Goal: Task Accomplishment & Management: Use online tool/utility

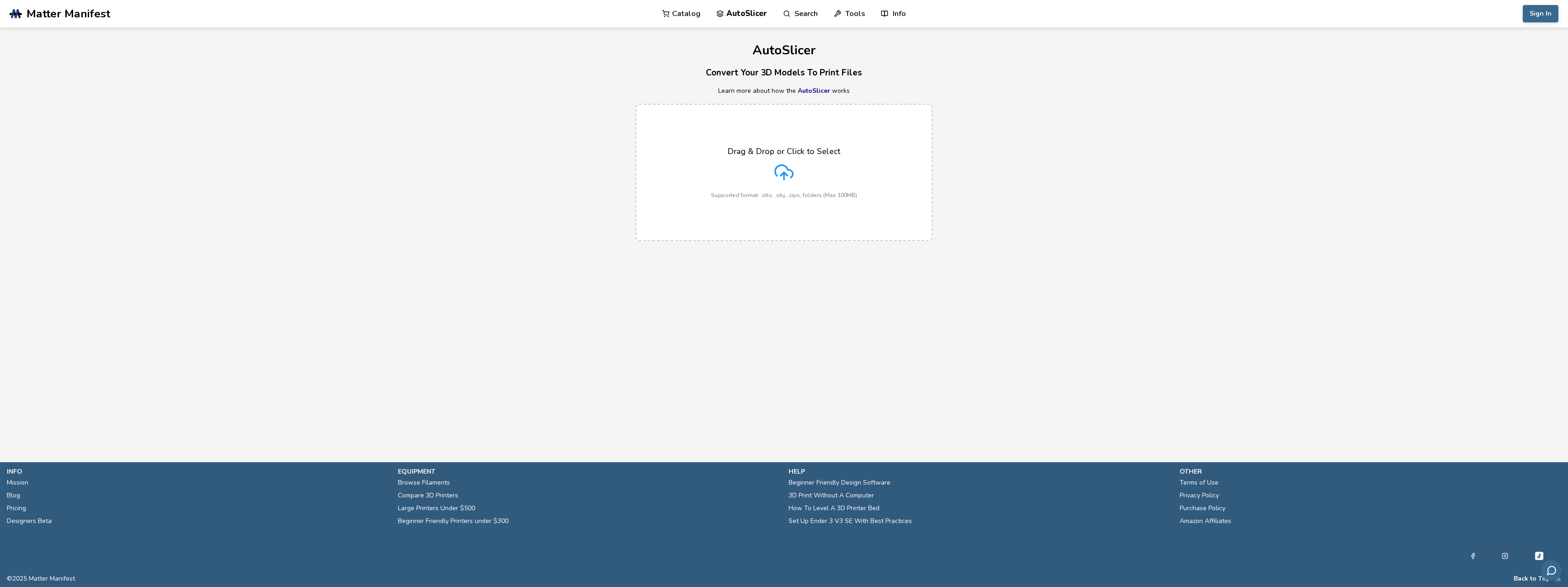
click at [753, 162] on div "Drag & Drop or Click to Select Supported format: .stls, .obj, .zips, folders (M…" at bounding box center [784, 172] width 147 height 52
click at [0, 0] on input "Drag & Drop or Click to Select Supported format: .stls, .obj, .zips, folders (M…" at bounding box center [0, 0] width 0 height 0
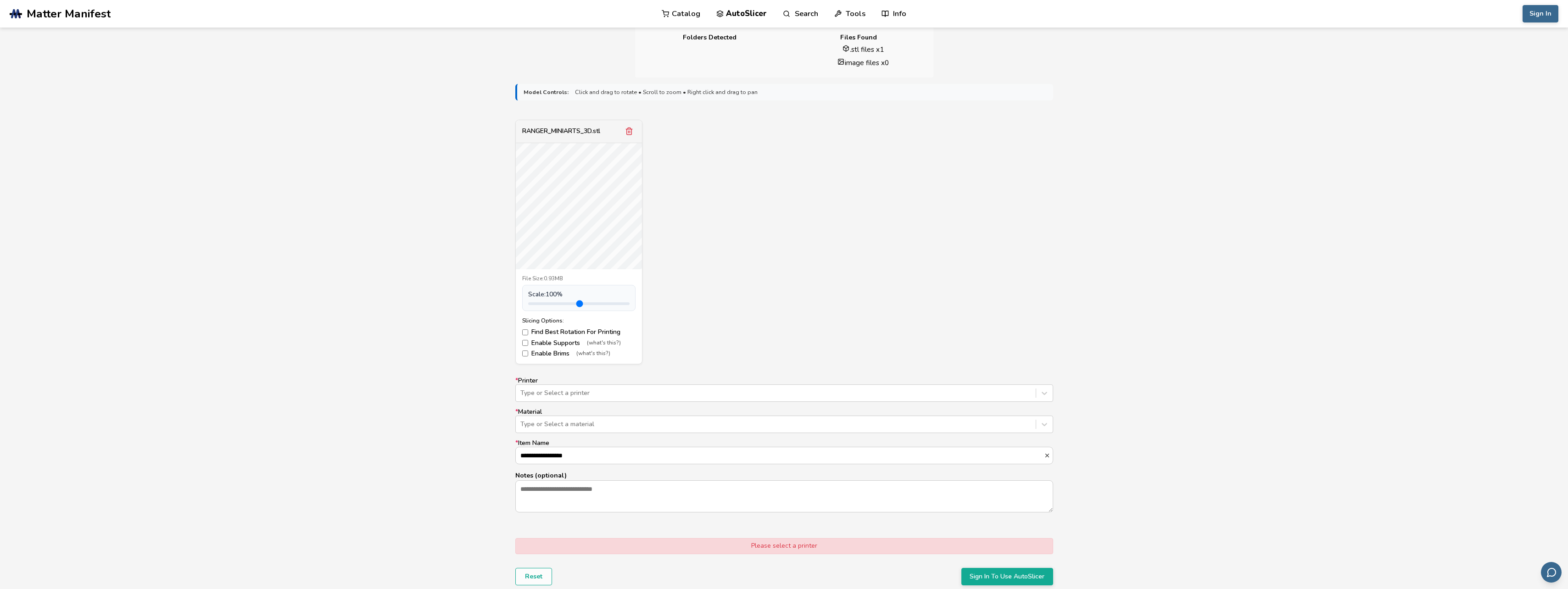
scroll to position [296, 0]
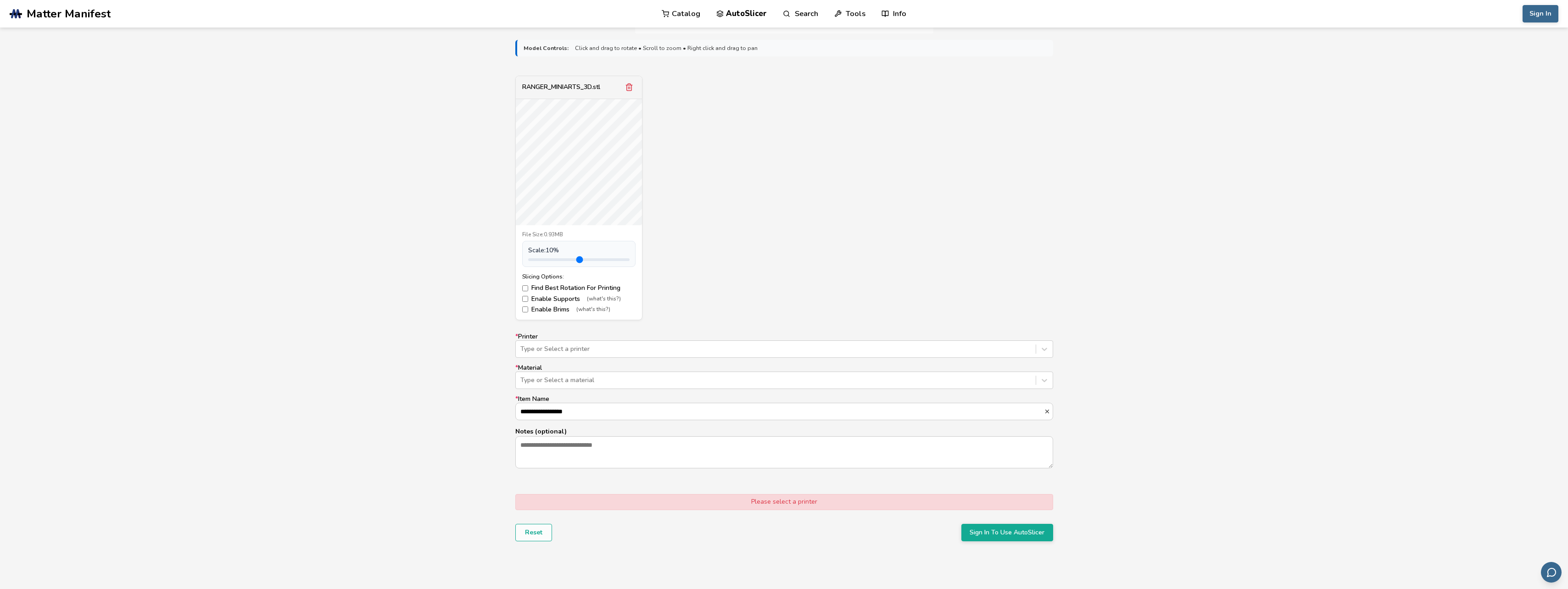
drag, startPoint x: 547, startPoint y: 259, endPoint x: 531, endPoint y: 259, distance: 16.0
click at [531, 259] on input "range" at bounding box center [579, 259] width 102 height 2
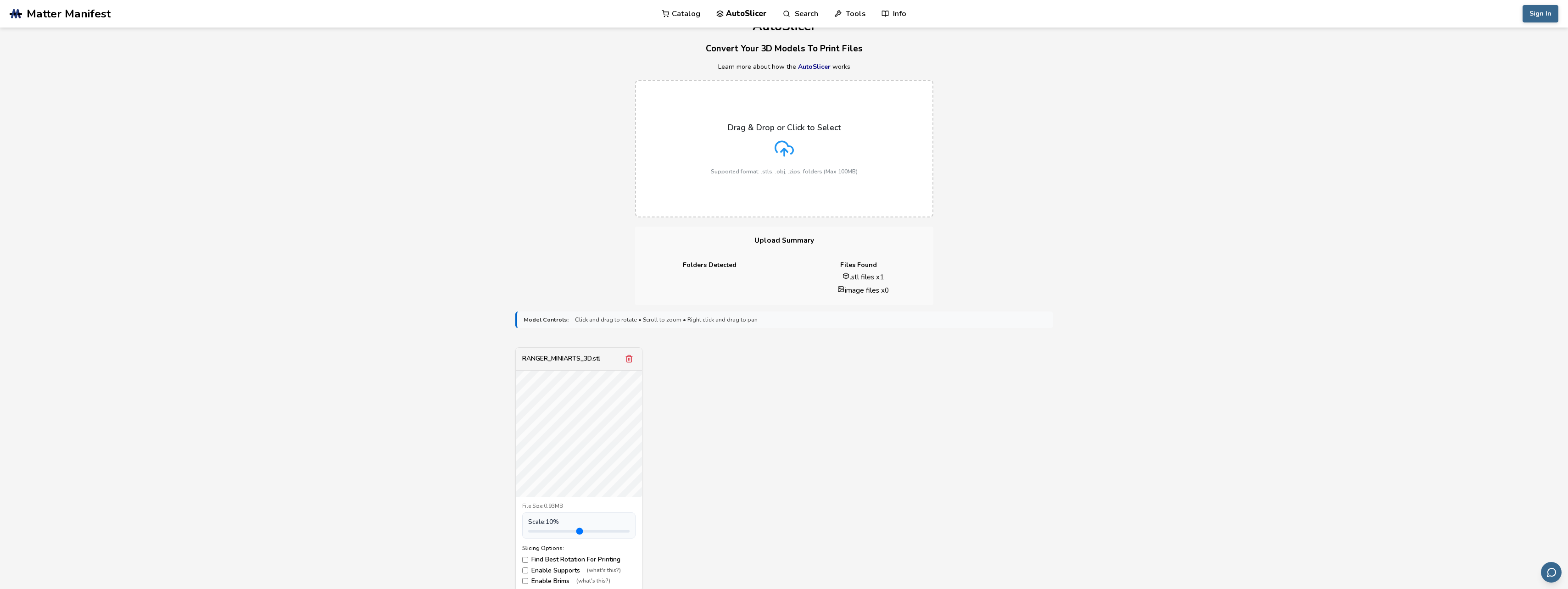
scroll to position [0, 0]
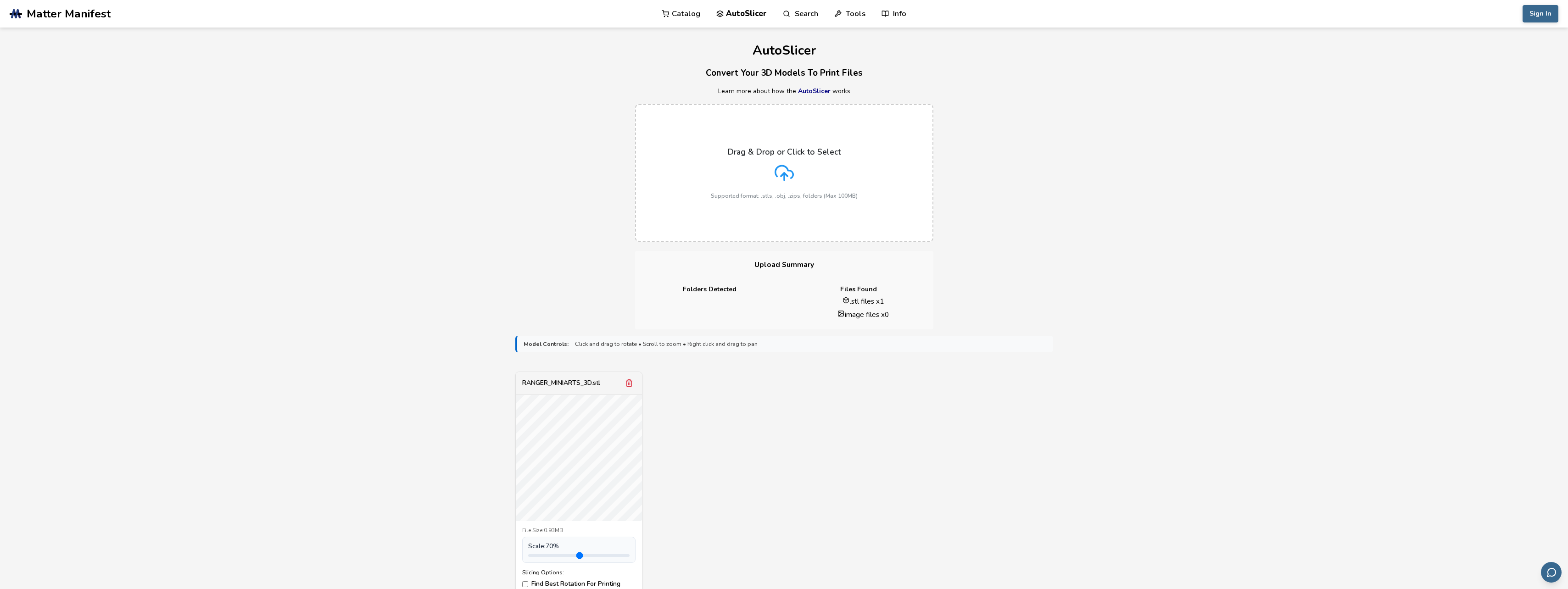
drag, startPoint x: 536, startPoint y: 554, endPoint x: 544, endPoint y: 552, distance: 8.2
type input "***"
click at [544, 554] on input "range" at bounding box center [579, 555] width 102 height 2
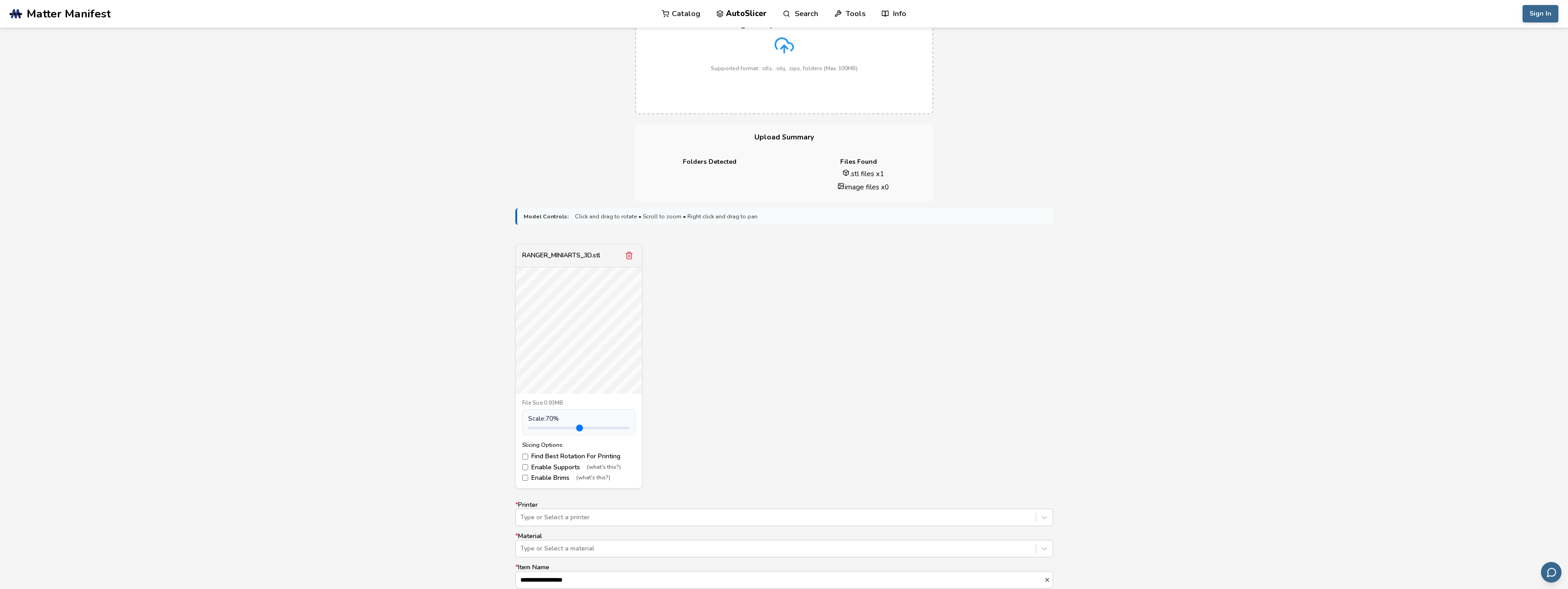
scroll to position [275, 0]
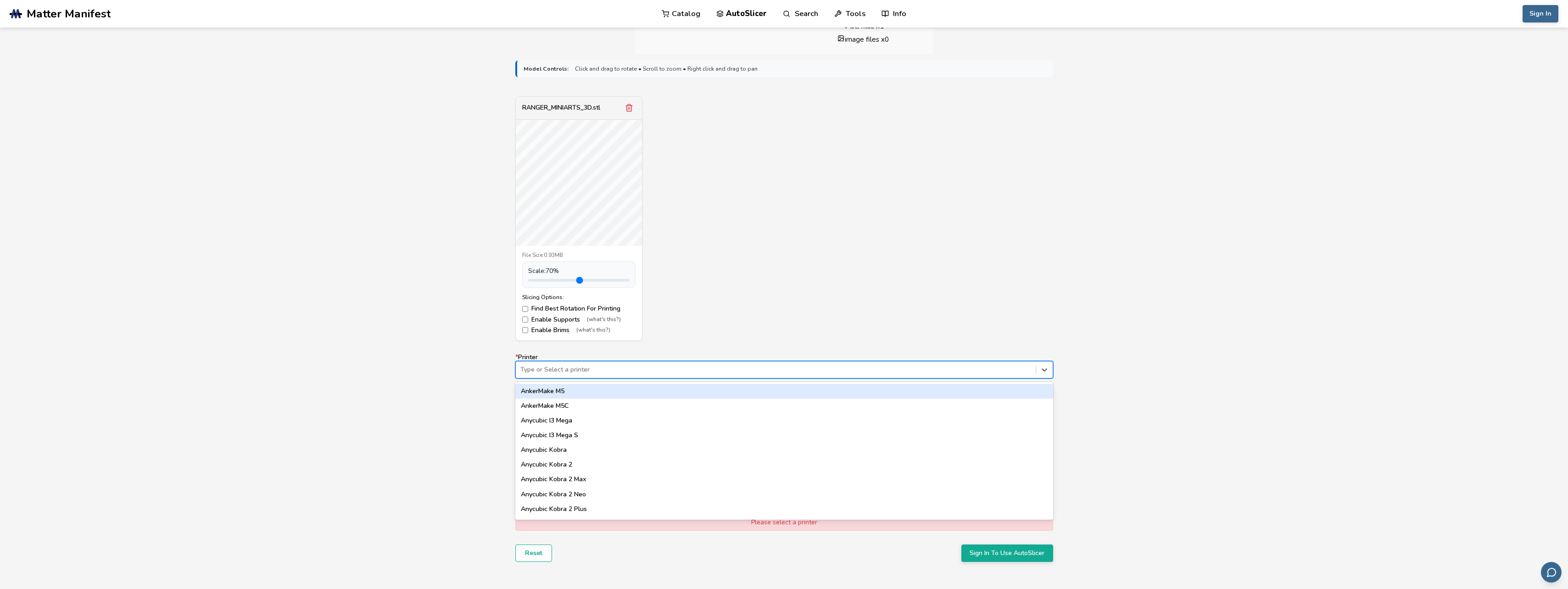
click at [581, 369] on div at bounding box center [776, 369] width 511 height 9
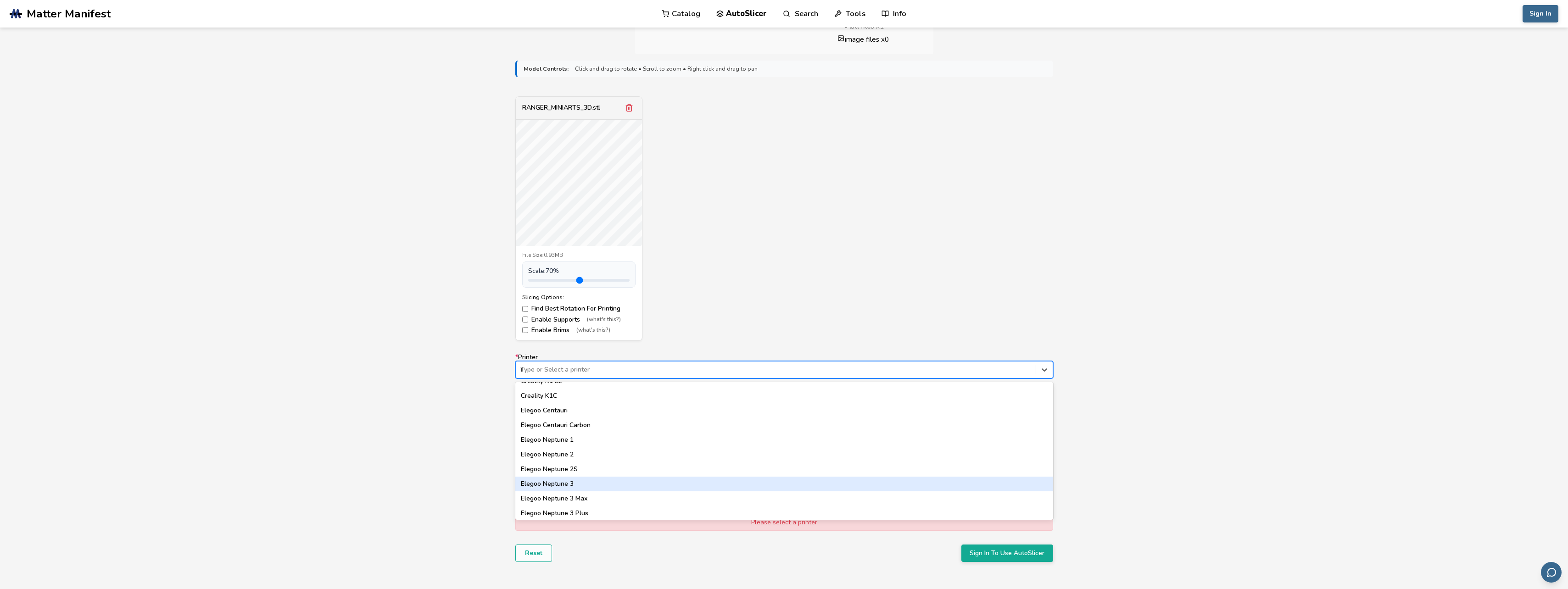
scroll to position [0, 0]
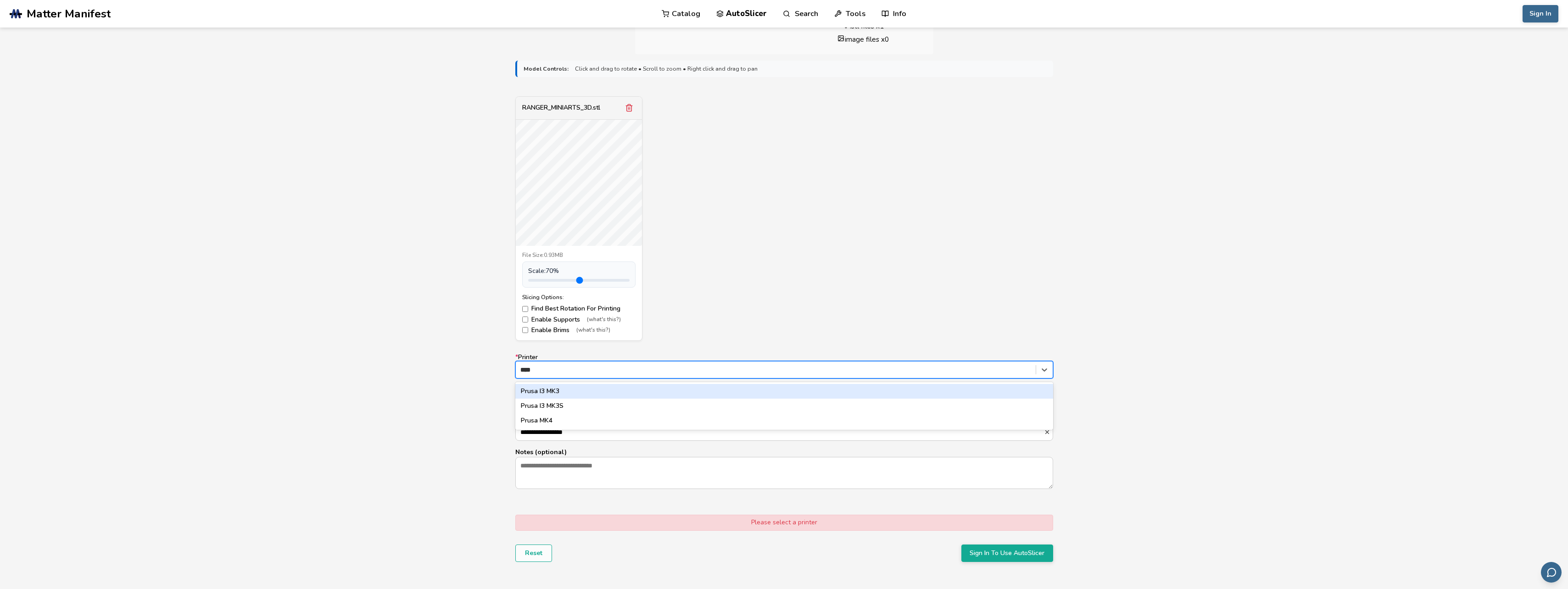
type input "*****"
click at [586, 398] on div at bounding box center [776, 401] width 511 height 9
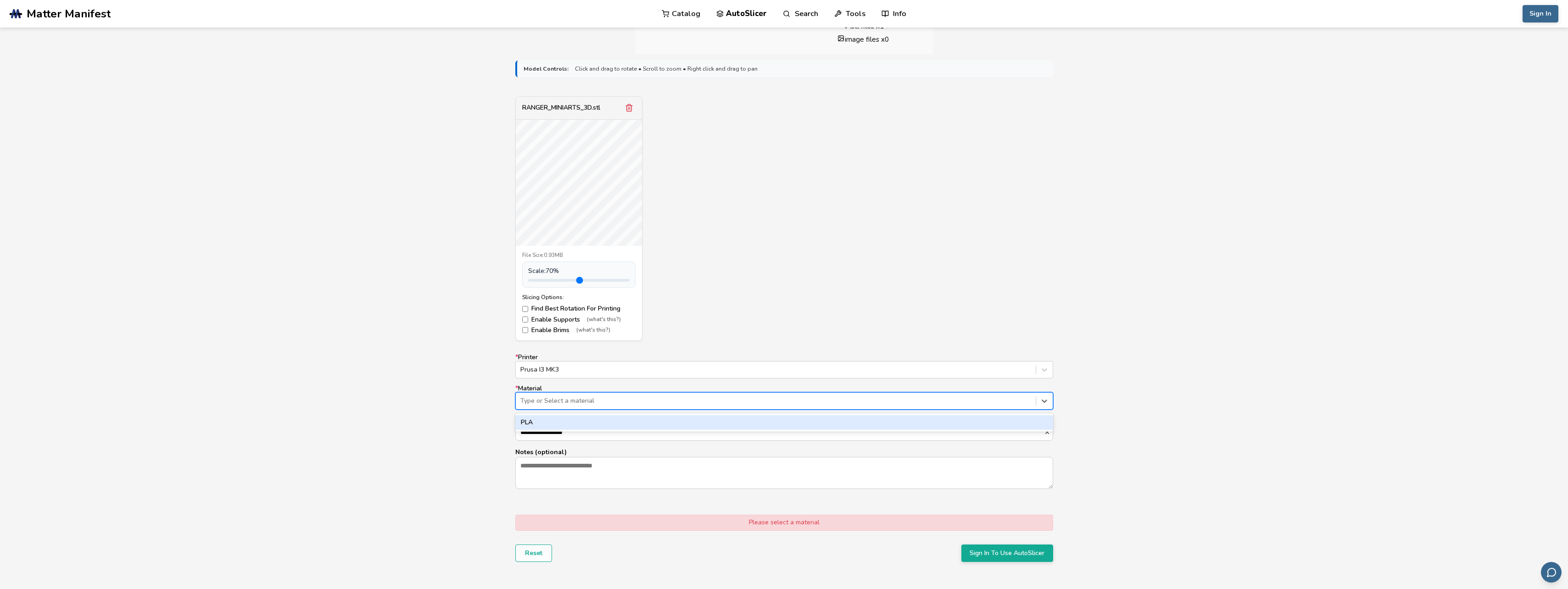
click at [570, 423] on div "PLA" at bounding box center [784, 422] width 538 height 15
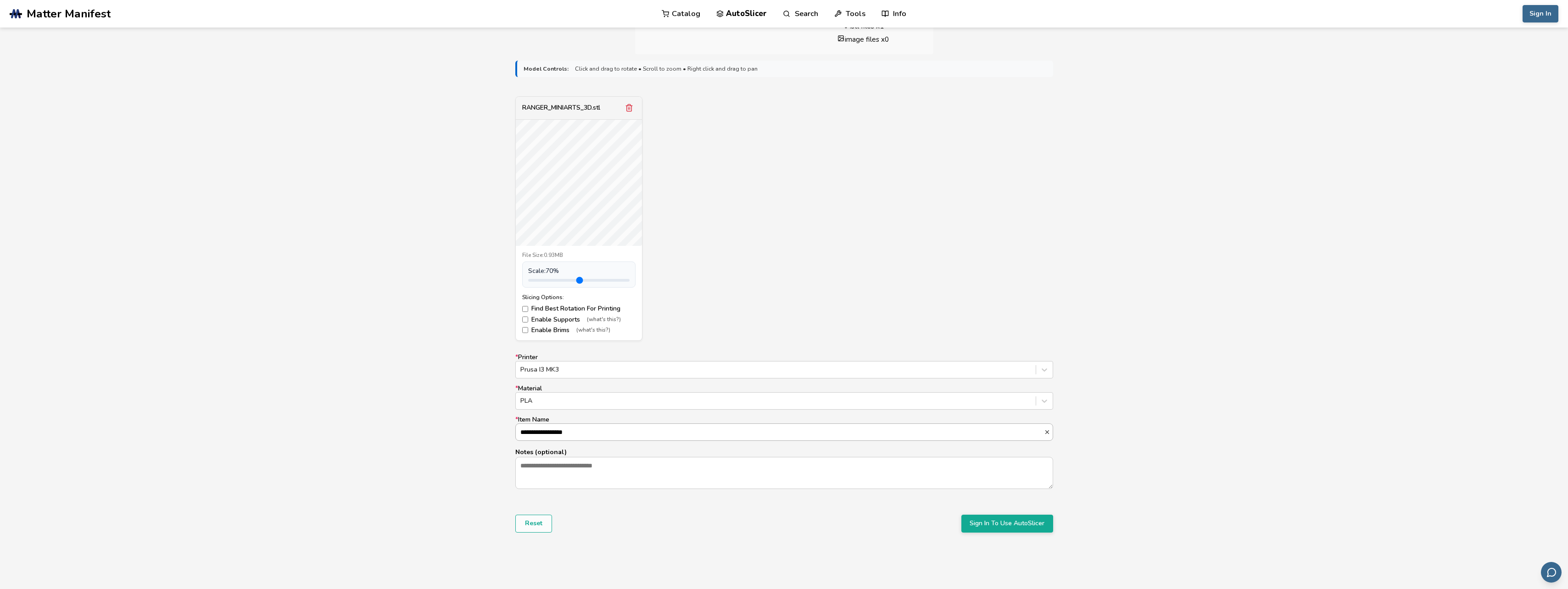
click at [567, 434] on input "**********" at bounding box center [779, 432] width 528 height 17
click at [574, 485] on textarea "Notes (optional)" at bounding box center [784, 473] width 537 height 31
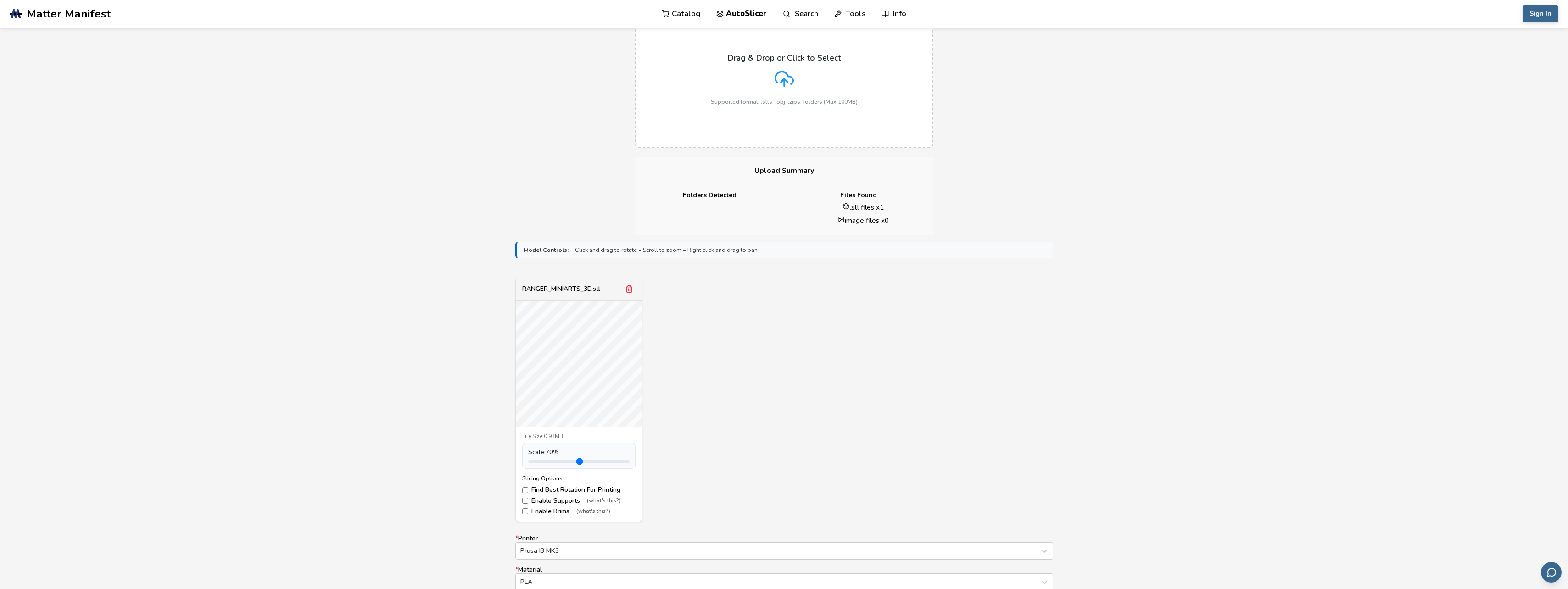
scroll to position [86, 0]
click at [843, 11] on link "Tools" at bounding box center [850, 13] width 31 height 27
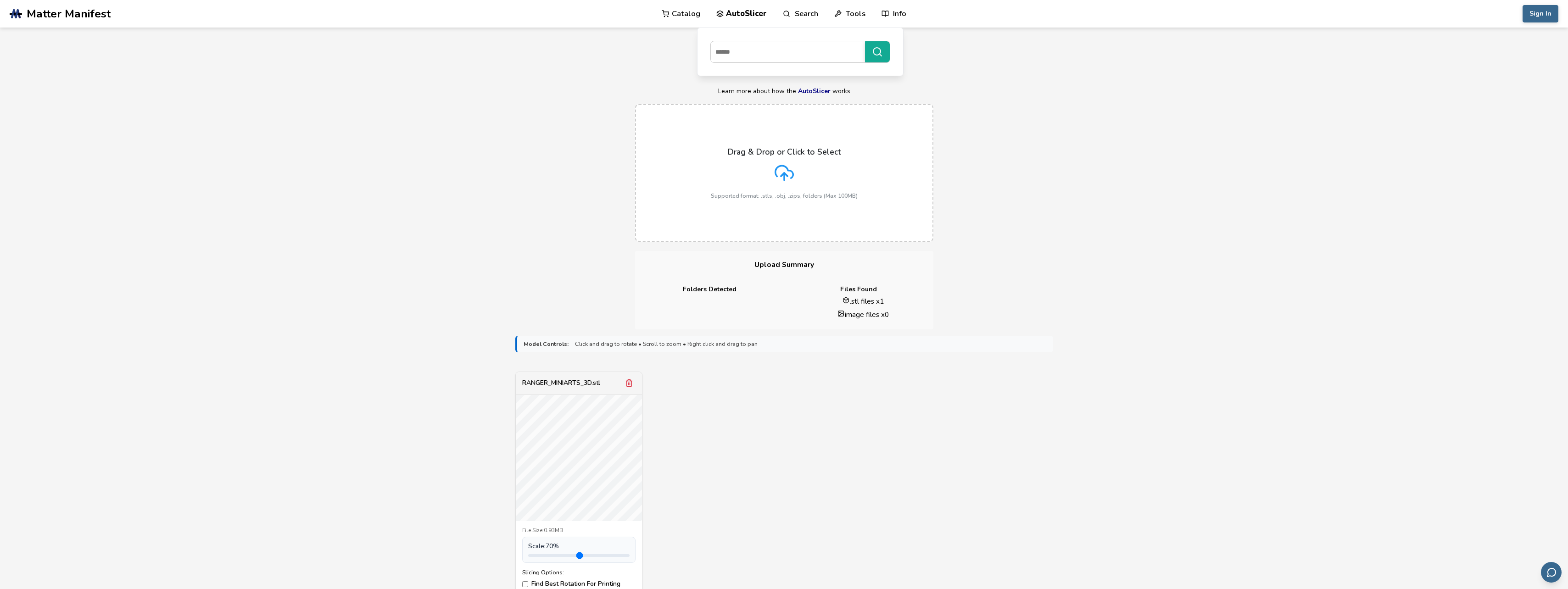
click at [722, 14] on polyline at bounding box center [720, 15] width 7 height 2
click at [1537, 17] on button "Sign In" at bounding box center [1540, 13] width 36 height 17
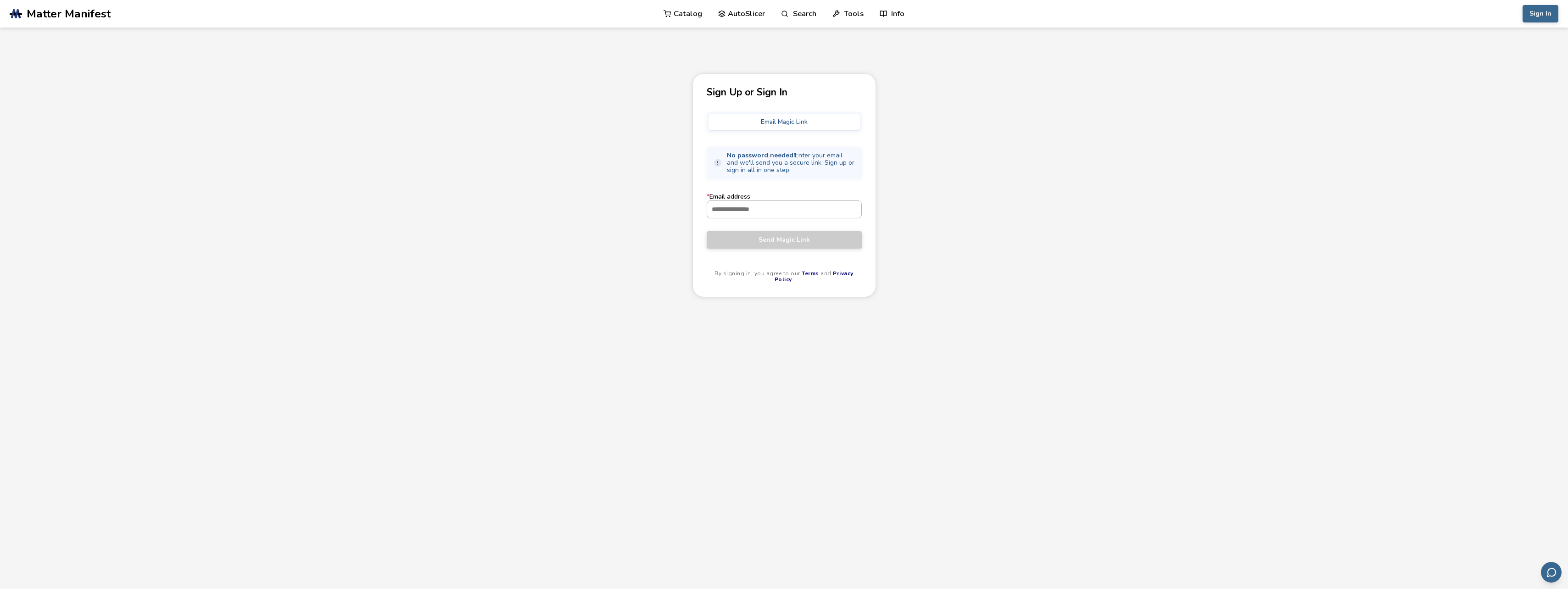
click at [752, 208] on input "* Email address" at bounding box center [784, 209] width 155 height 17
click at [799, 123] on button "Email Magic Link" at bounding box center [784, 122] width 151 height 17
click at [767, 216] on input "* Email address" at bounding box center [784, 209] width 155 height 17
type input "**********"
click button "**********" at bounding box center [857, 210] width 9 height 7
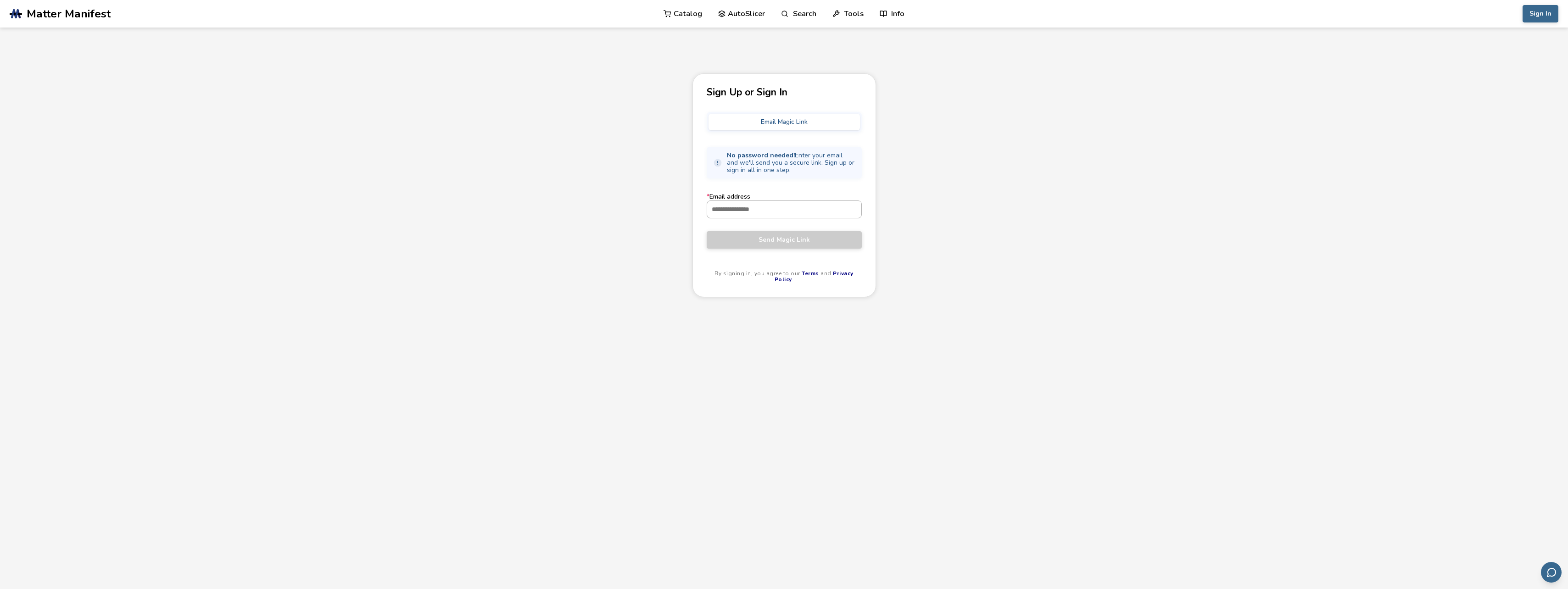
click at [768, 217] on input "* Email address" at bounding box center [784, 209] width 155 height 17
type input "**********"
click at [707, 231] on button "Send Magic Link" at bounding box center [784, 240] width 155 height 17
click at [751, 212] on input "* Email address" at bounding box center [780, 209] width 145 height 17
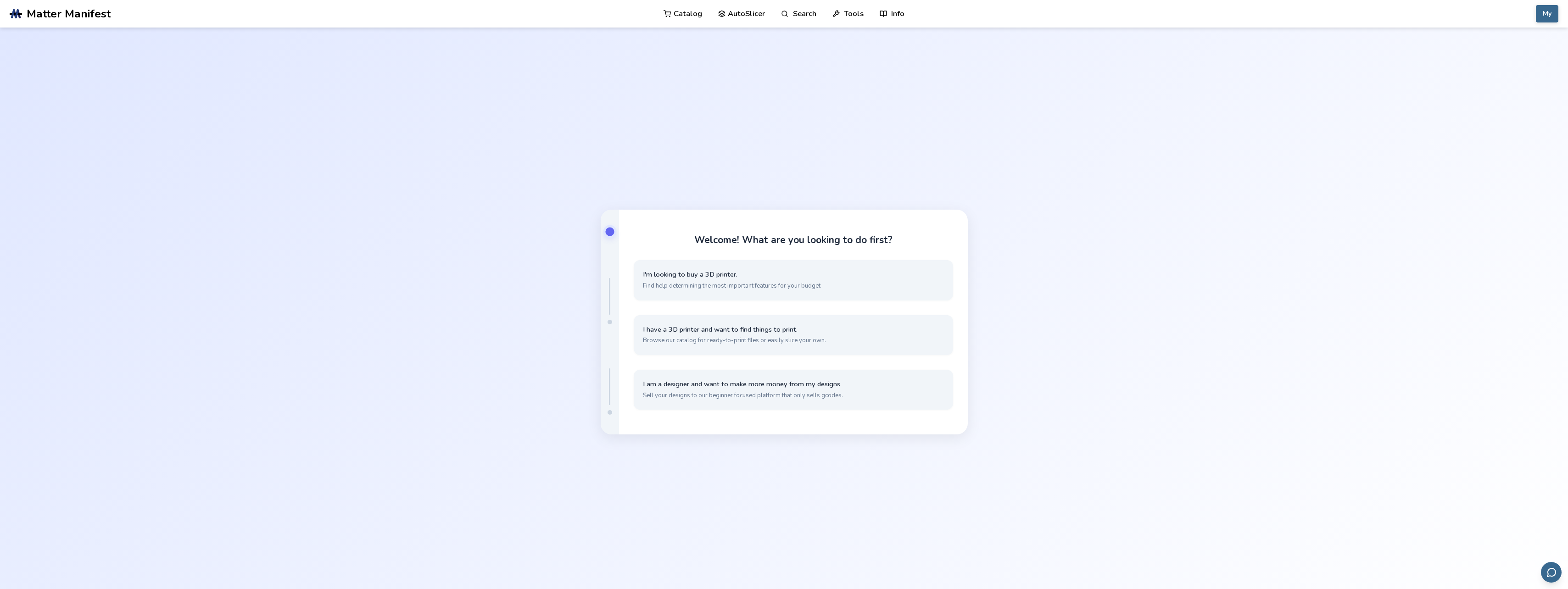
click at [733, 233] on div "Welcome! What are you looking to do first? I'm looking to buy a 3D printer. Fin…" at bounding box center [794, 322] width 349 height 225
click at [751, 292] on button "I'm looking to buy a 3D printer. Find help determining the most important featu…" at bounding box center [794, 280] width 319 height 40
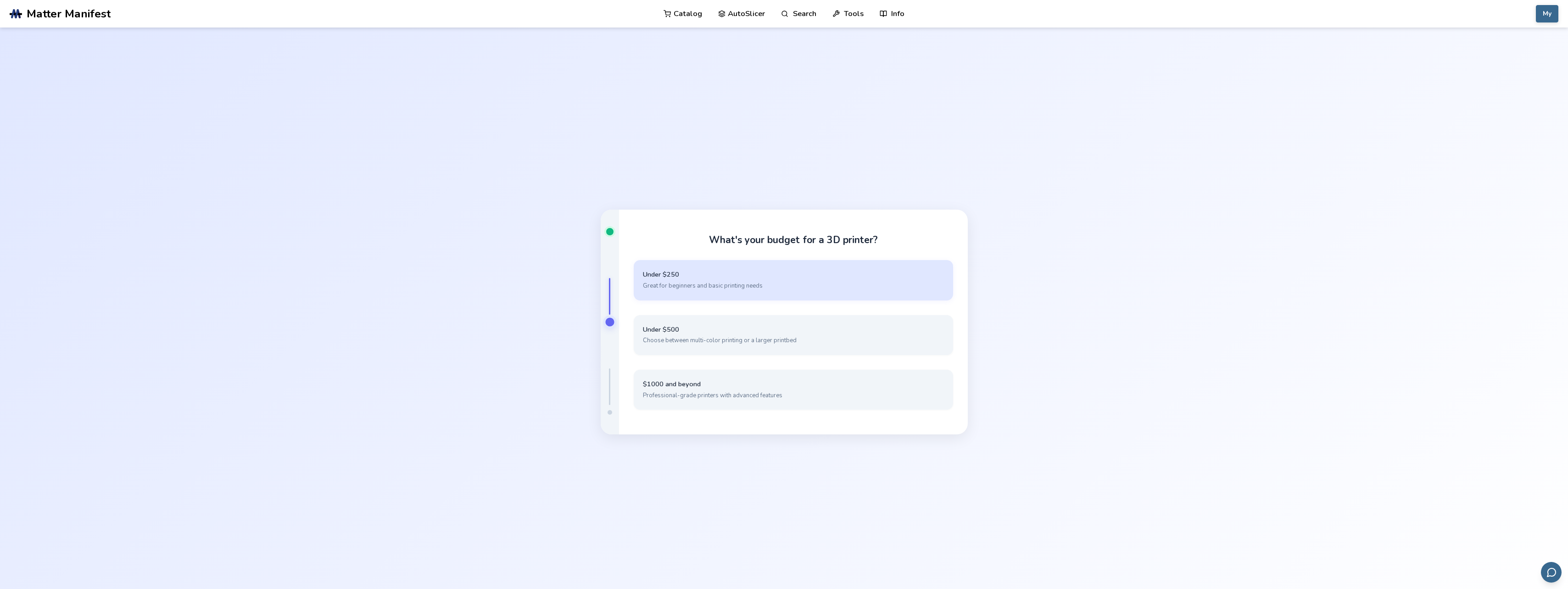
click at [727, 288] on span "Great for beginners and basic printing needs" at bounding box center [794, 286] width 301 height 8
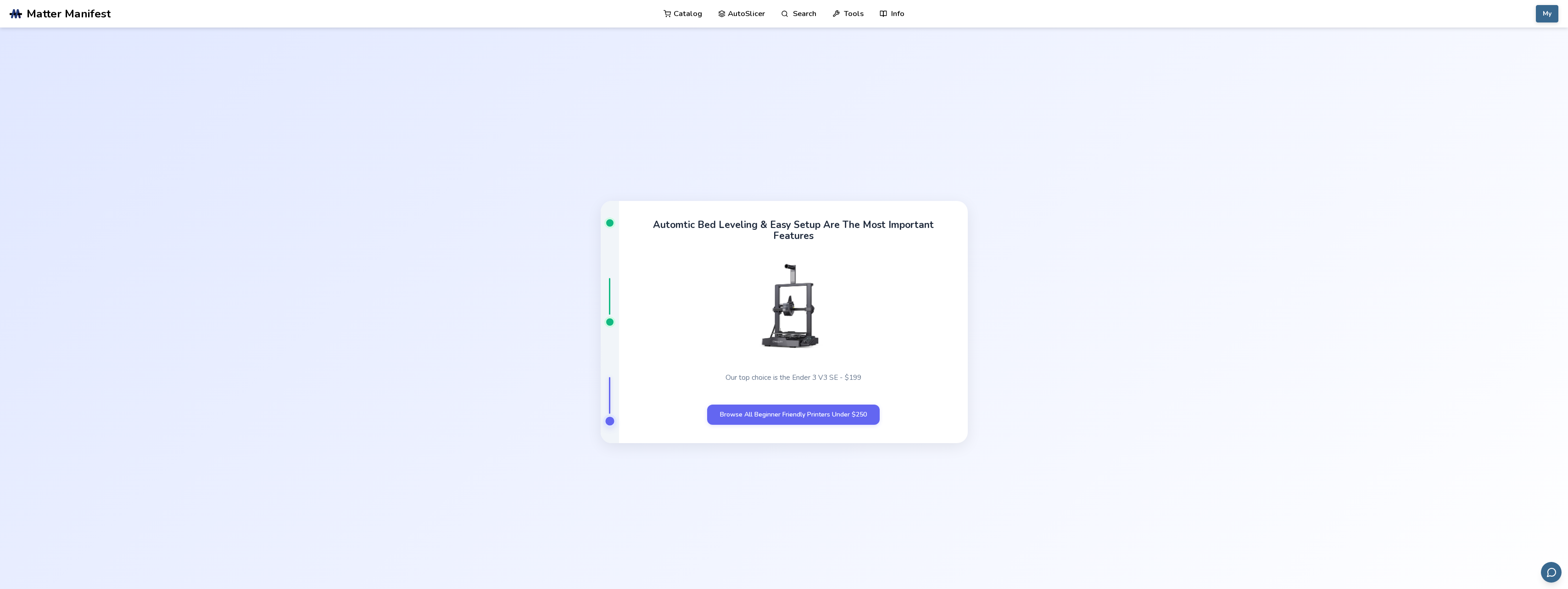
click at [742, 12] on link "AutoSlicer" at bounding box center [741, 13] width 47 height 27
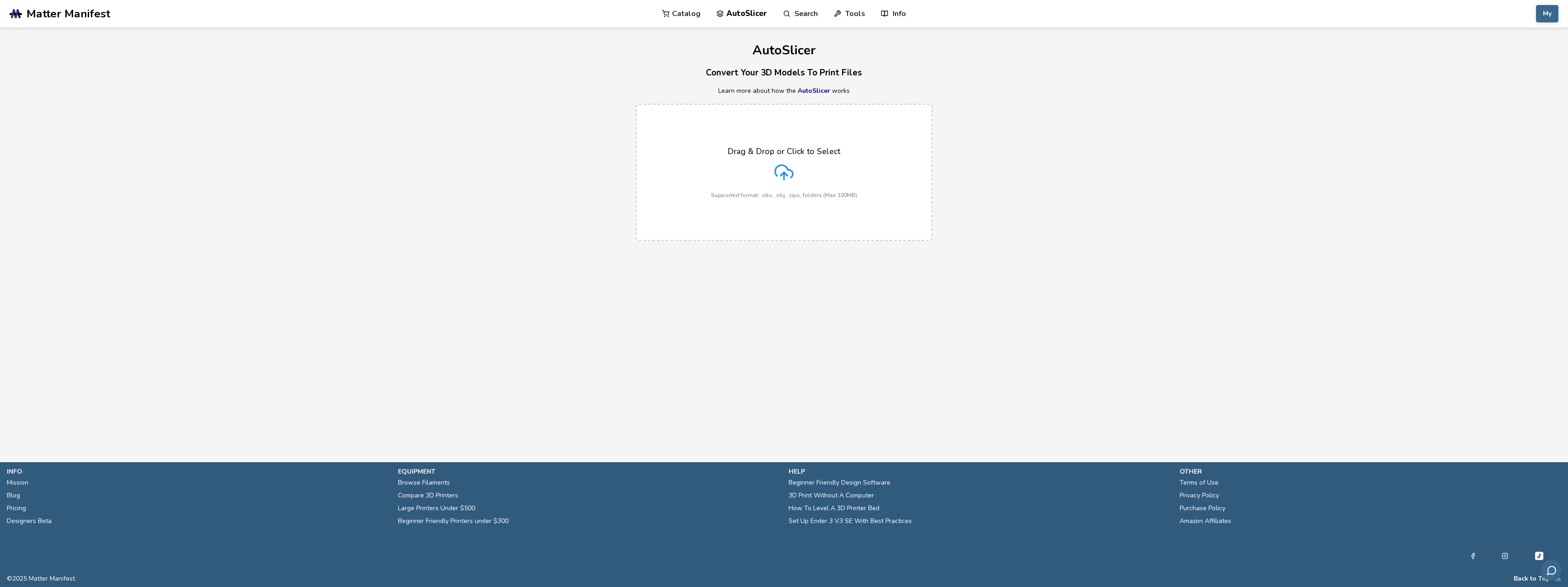
click at [774, 151] on p "Drag & Drop or Click to Select" at bounding box center [784, 151] width 113 height 9
click at [0, 0] on input "Drag & Drop or Click to Select Supported format: .stls, .obj, .zips, folders (M…" at bounding box center [0, 0] width 0 height 0
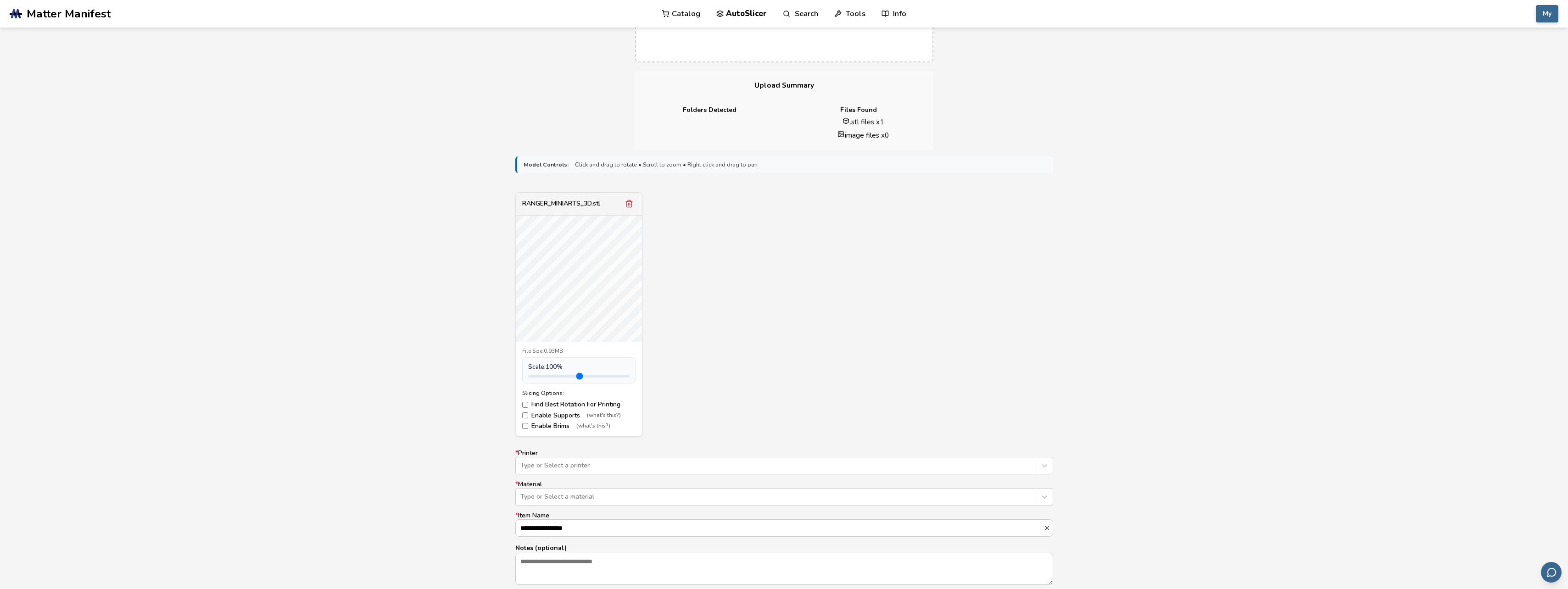
scroll to position [183, 0]
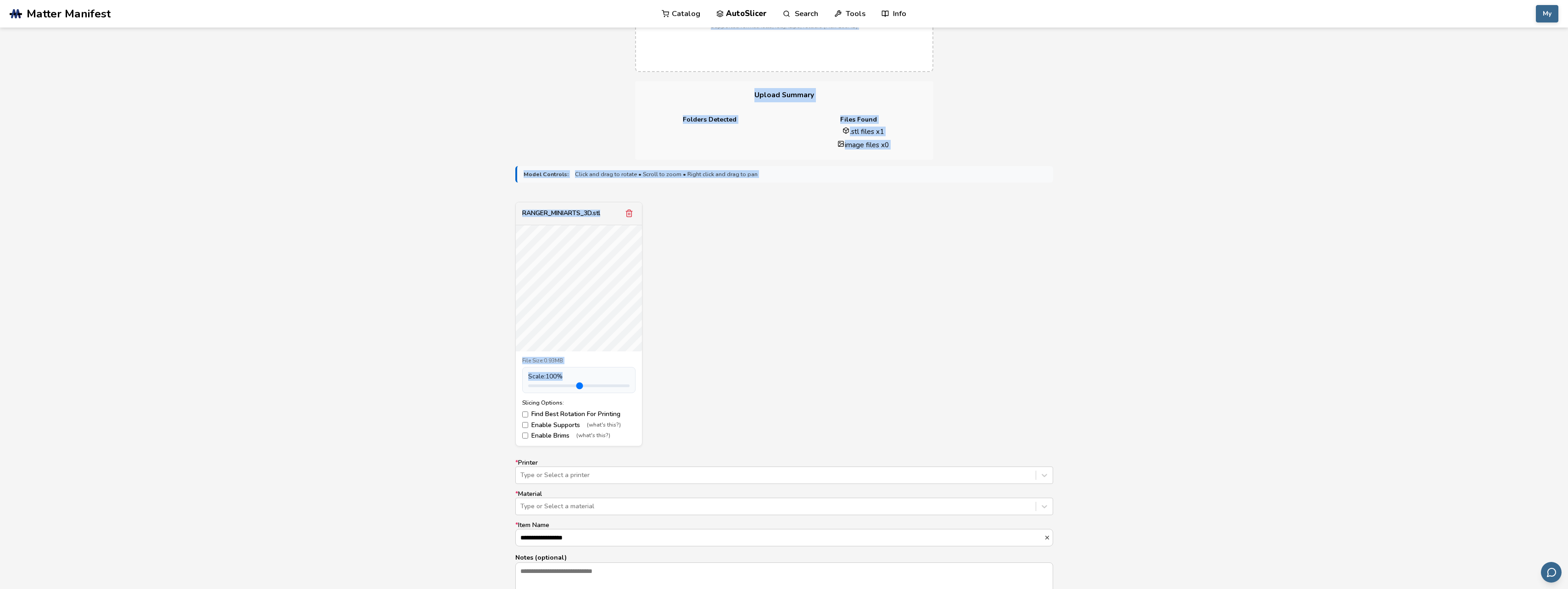
drag, startPoint x: 640, startPoint y: 352, endPoint x: 655, endPoint y: 330, distance: 26.6
click at [580, 218] on div "RANGER_MINIARTS_3D.stl" at bounding box center [579, 208] width 126 height 23
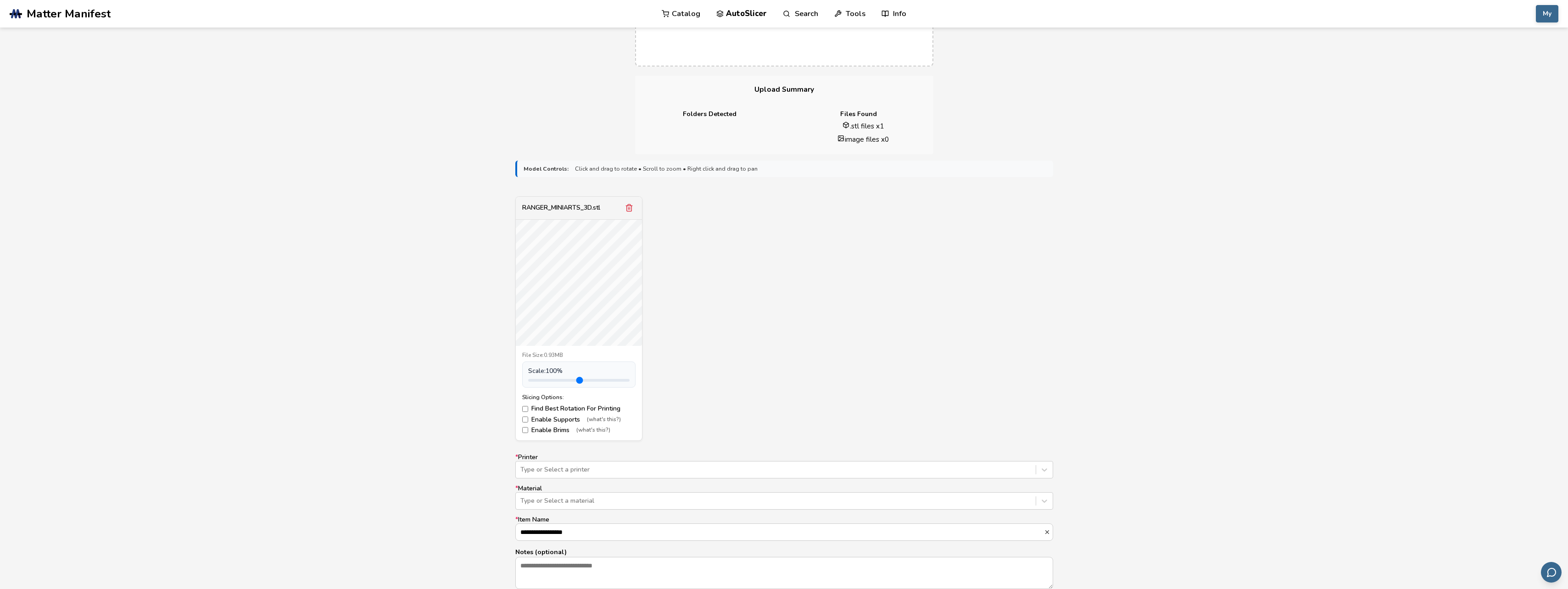
click at [512, 304] on form "**********" at bounding box center [784, 411] width 550 height 514
type input "***"
click at [539, 380] on input "range" at bounding box center [579, 380] width 102 height 2
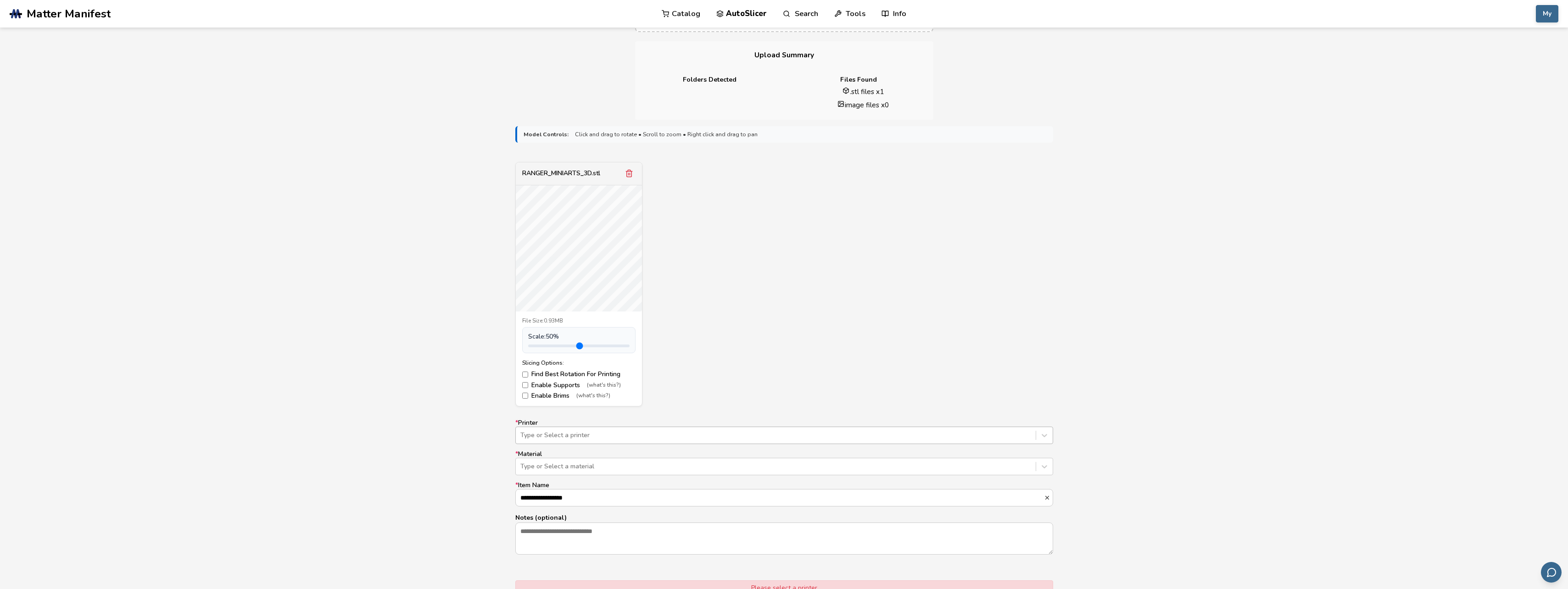
click at [578, 444] on div "Type or Select a printer" at bounding box center [784, 435] width 538 height 17
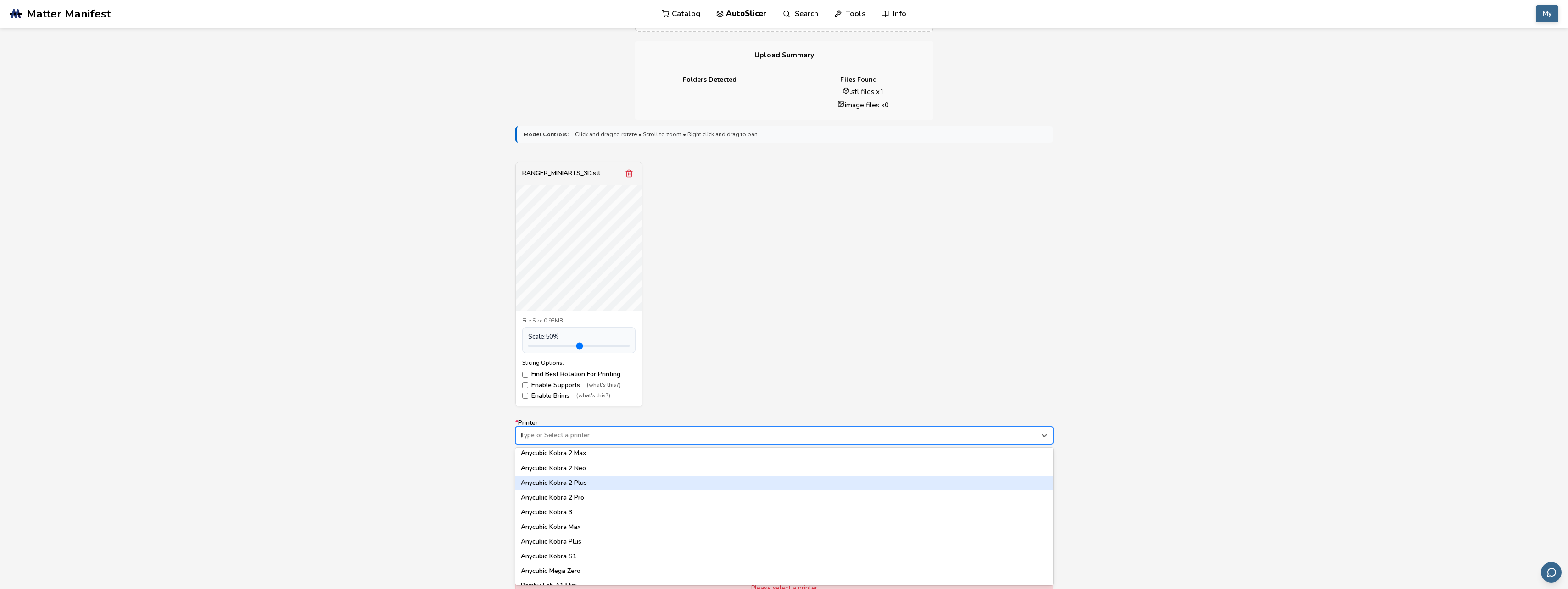
scroll to position [0, 0]
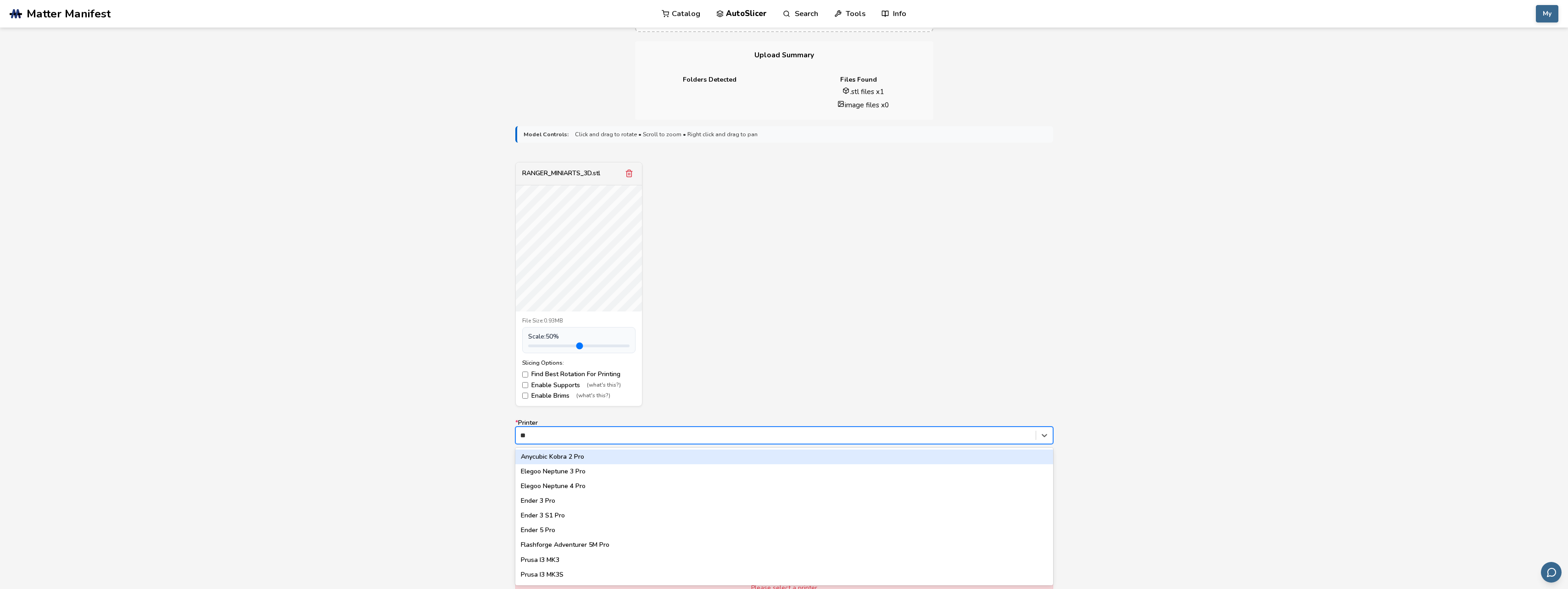
type input "***"
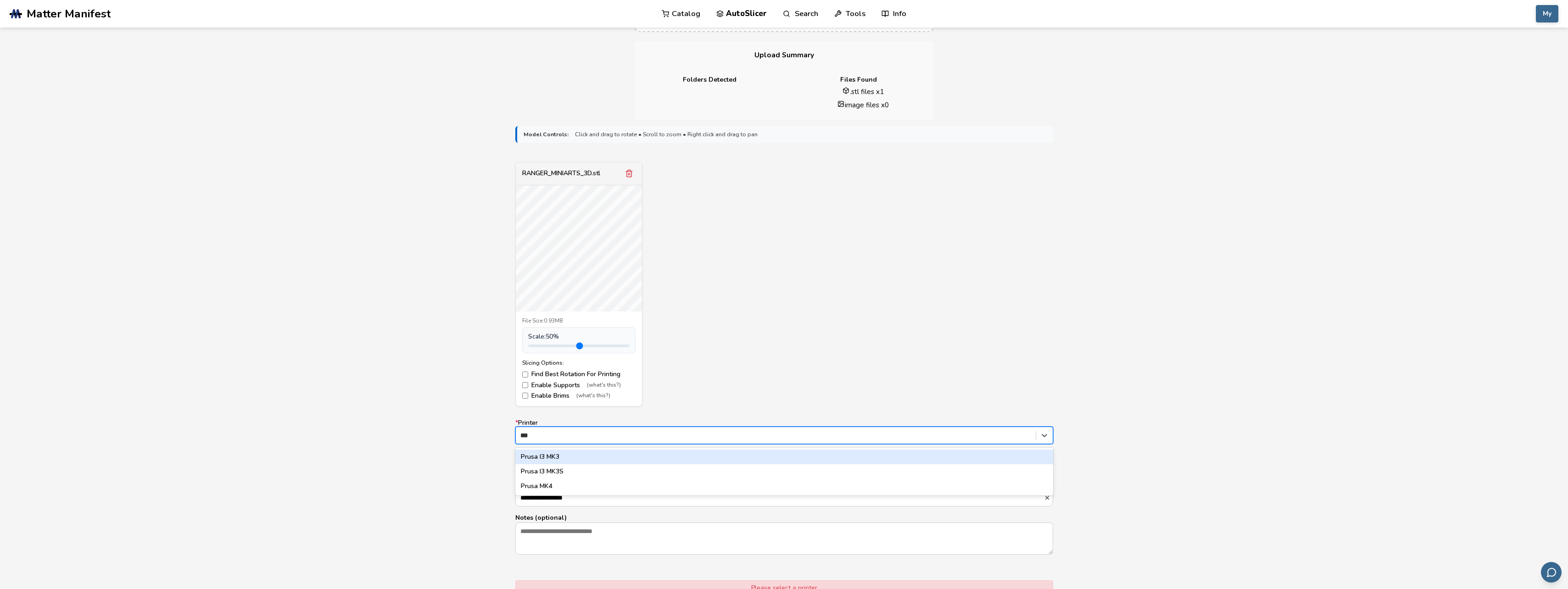
click at [562, 462] on div "Prusa I3 MK3" at bounding box center [784, 457] width 538 height 15
click at [558, 473] on div "Type or Select a material" at bounding box center [784, 466] width 538 height 17
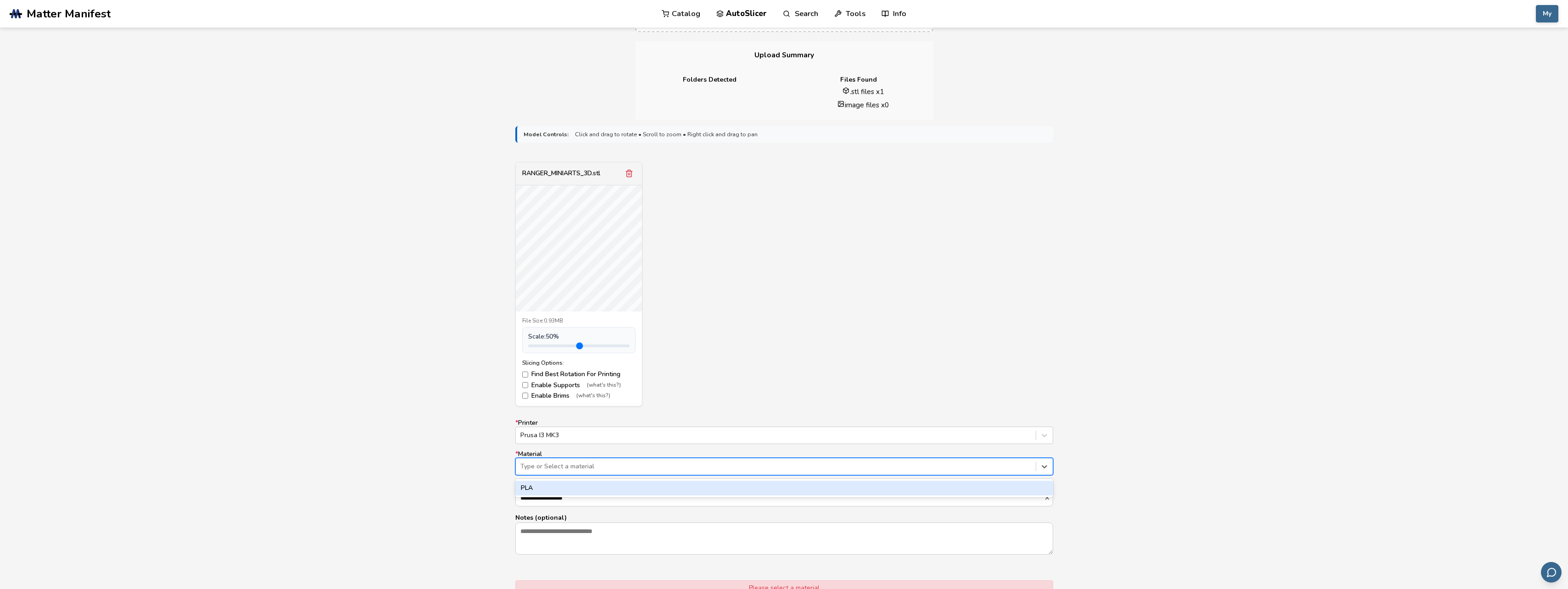
click at [554, 489] on div "PLA" at bounding box center [784, 488] width 538 height 15
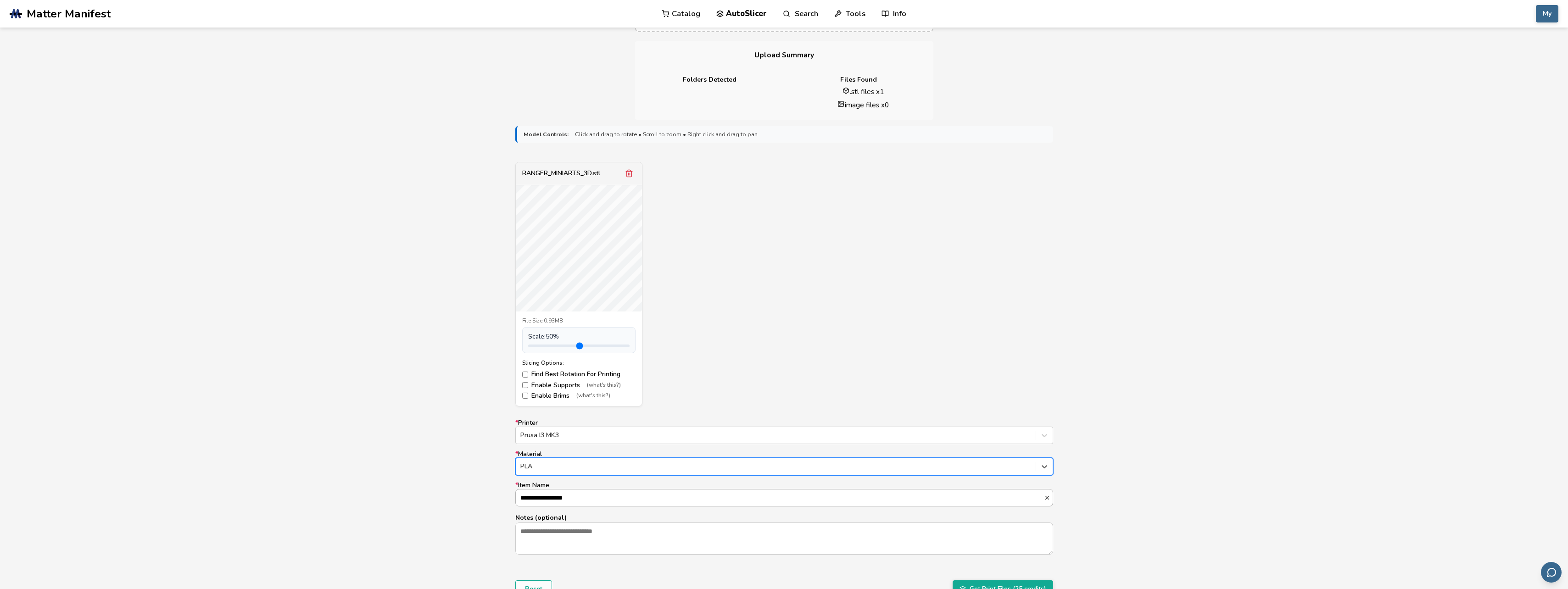
click at [554, 493] on input "**********" at bounding box center [779, 497] width 528 height 17
click at [574, 499] on input "**********" at bounding box center [779, 497] width 528 height 17
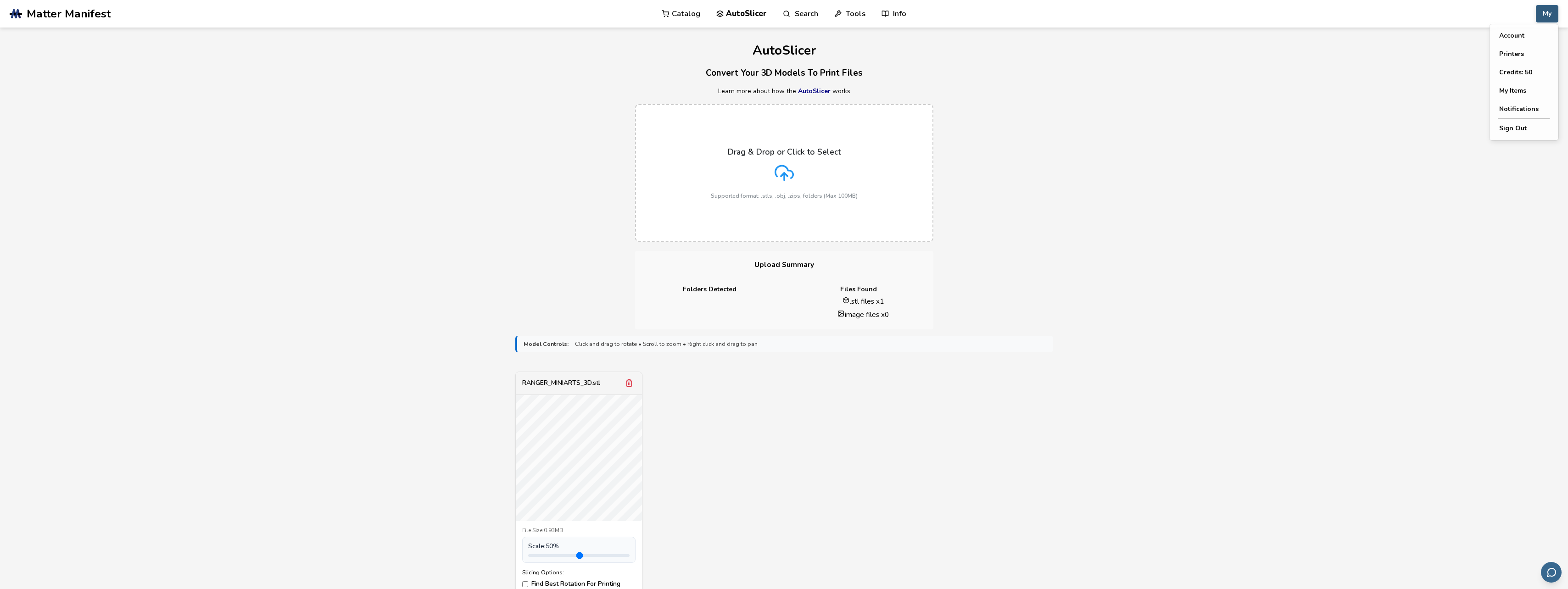
click at [1547, 22] on button "My" at bounding box center [1547, 13] width 22 height 17
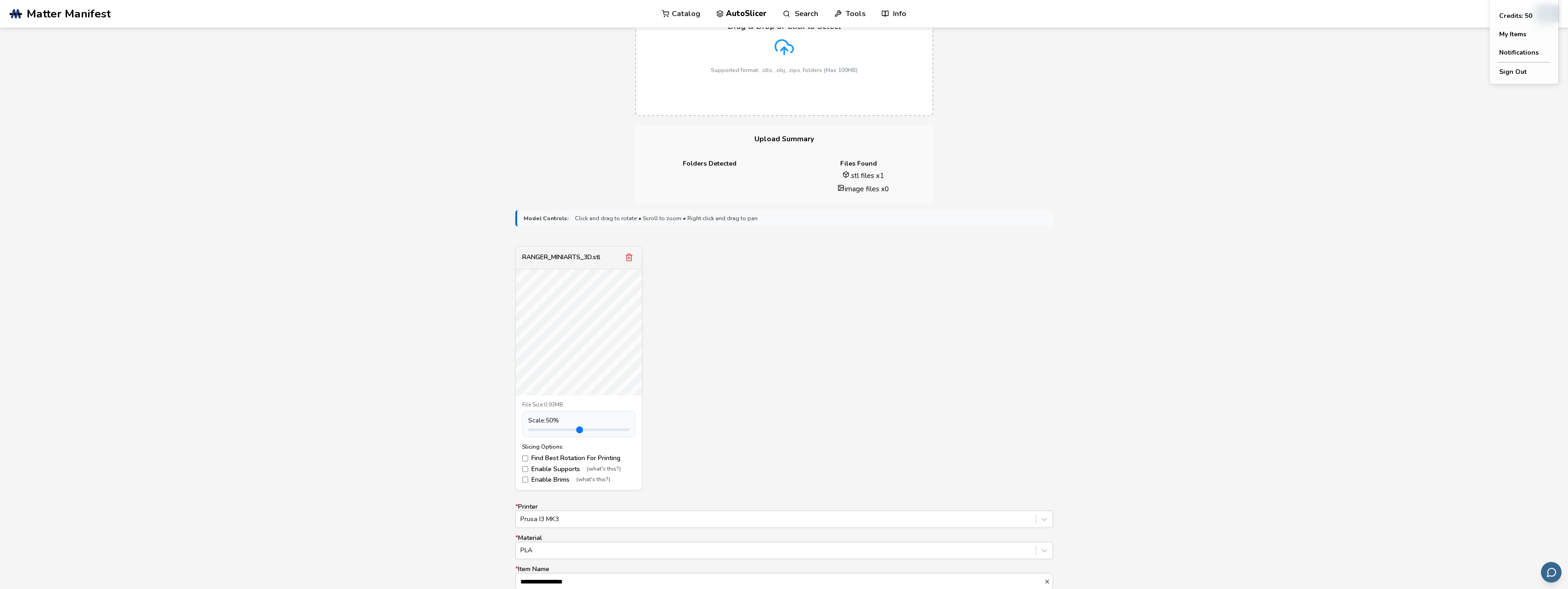
scroll to position [183, 0]
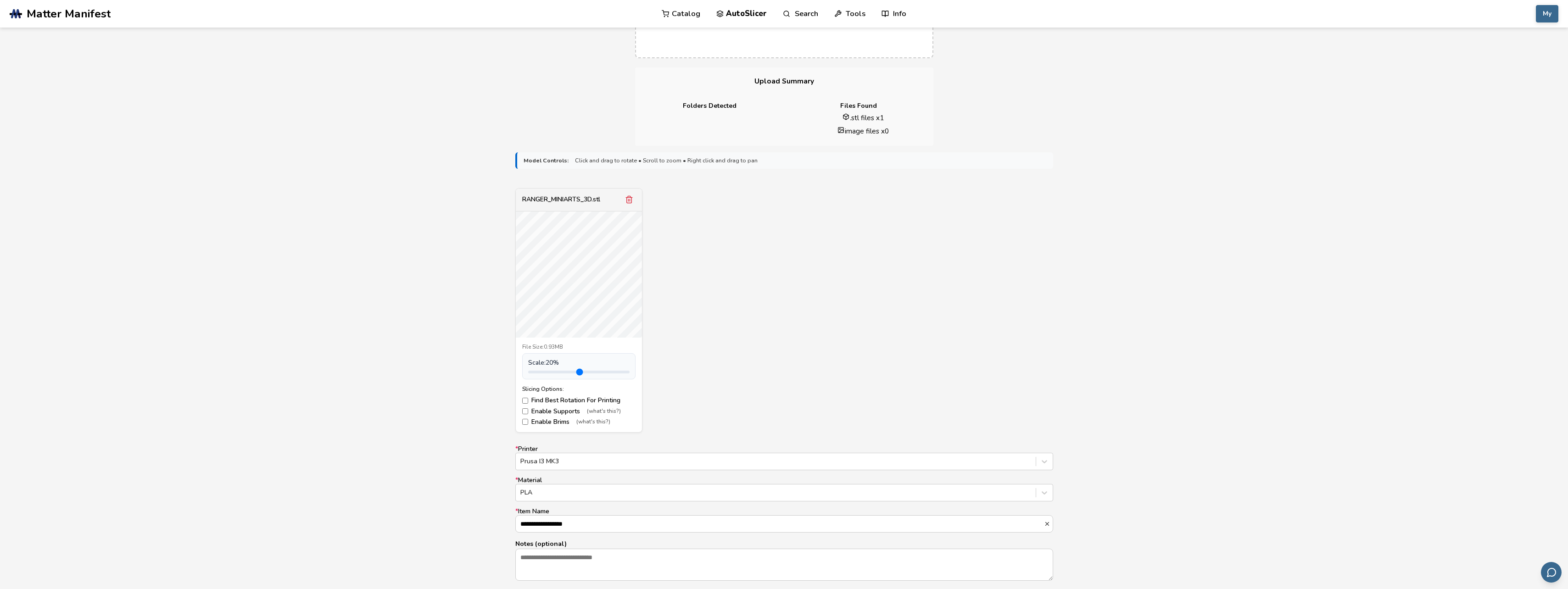
type input "***"
click at [533, 373] on input "range" at bounding box center [579, 372] width 102 height 2
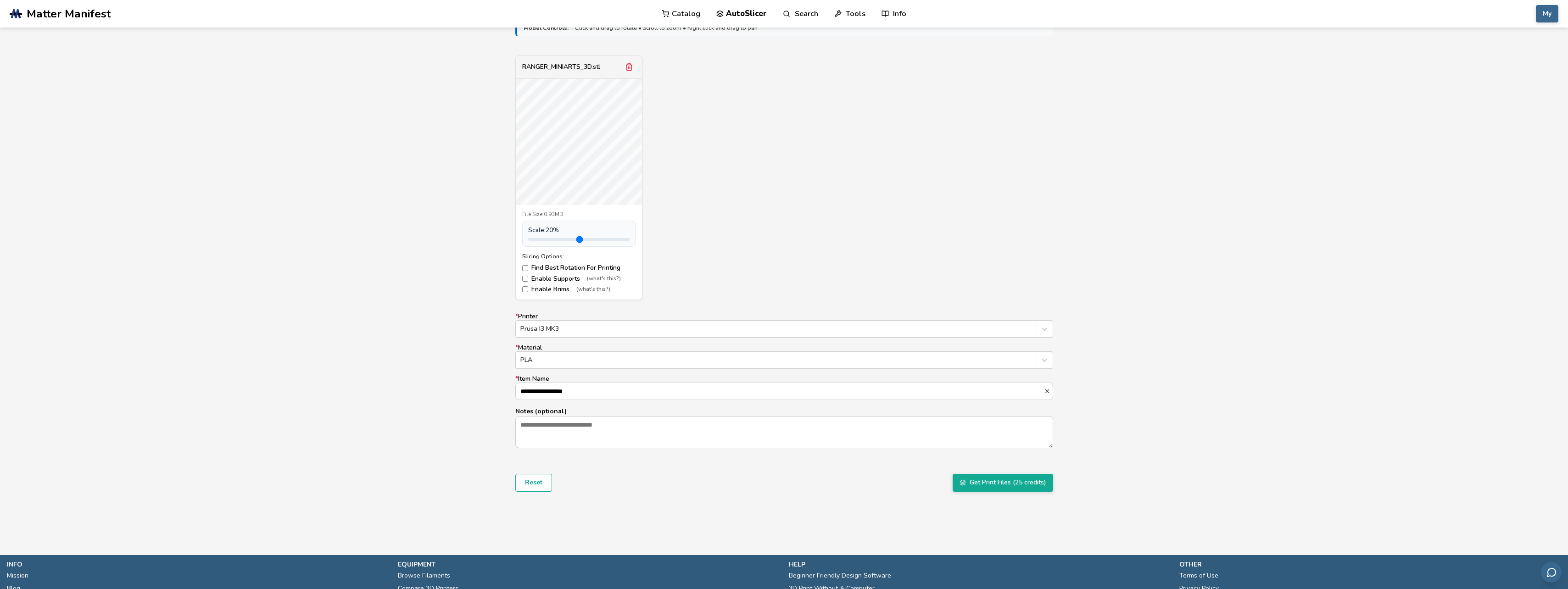
scroll to position [321, 0]
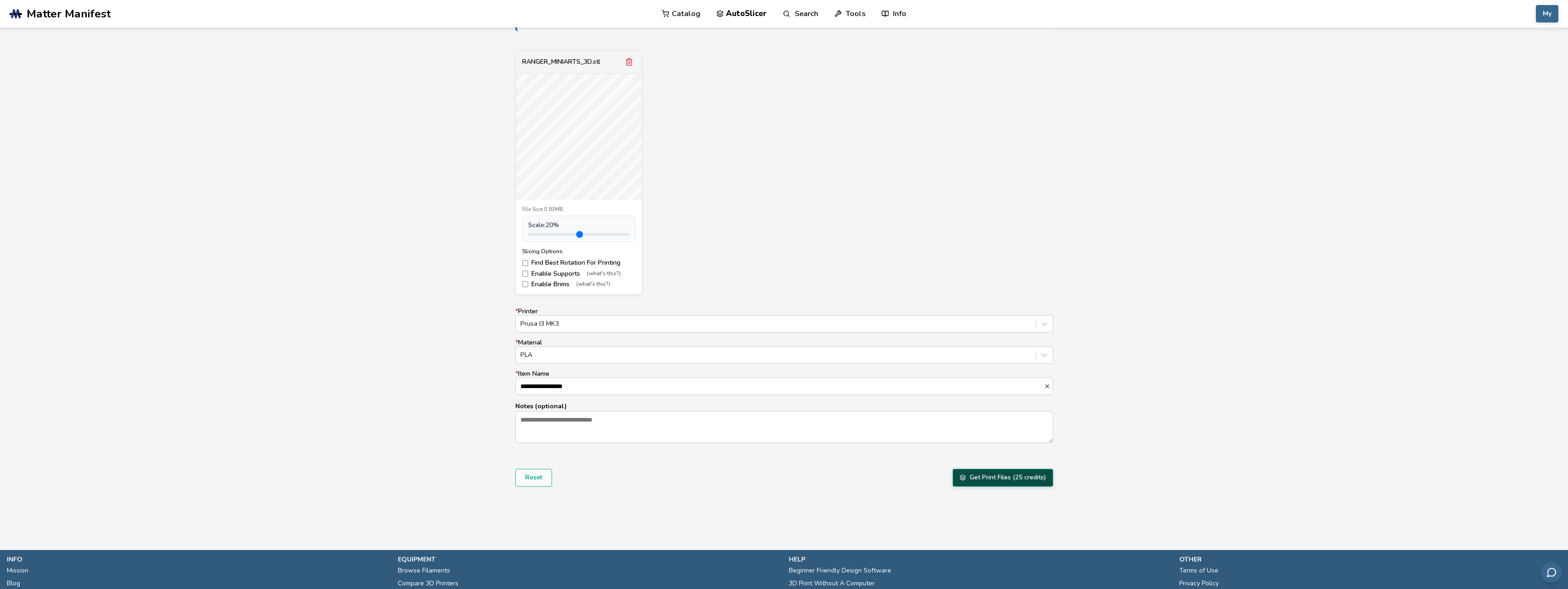
click at [962, 478] on polyline "submit" at bounding box center [962, 478] width 6 height 2
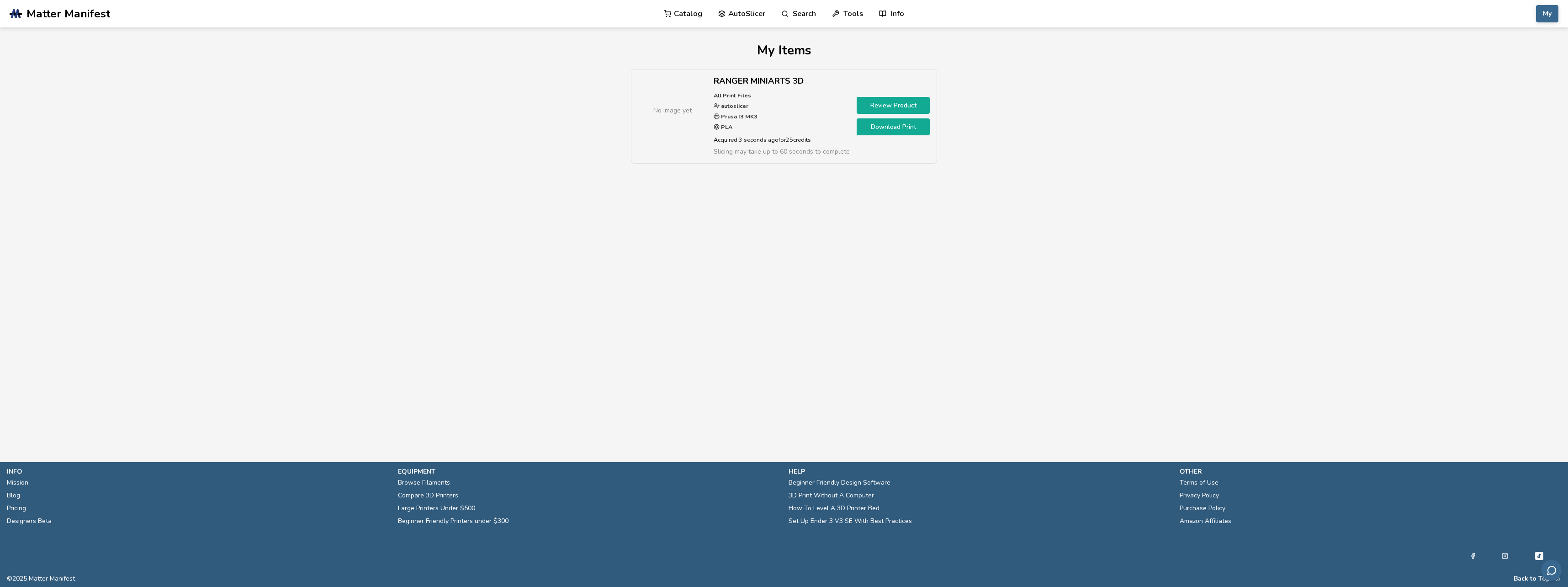
click at [901, 108] on link "Review Product" at bounding box center [893, 105] width 73 height 17
click at [819, 164] on div "No image yet RANGER MINIARTS 3D All Print Files autoslicer Prusa I3 MK3 PLA Acq…" at bounding box center [784, 121] width 306 height 104
click at [672, 105] on div "No image yet" at bounding box center [672, 110] width 68 height 68
click at [1538, 17] on button "My" at bounding box center [1547, 13] width 22 height 17
click at [1525, 94] on button "My Items" at bounding box center [1524, 91] width 64 height 18
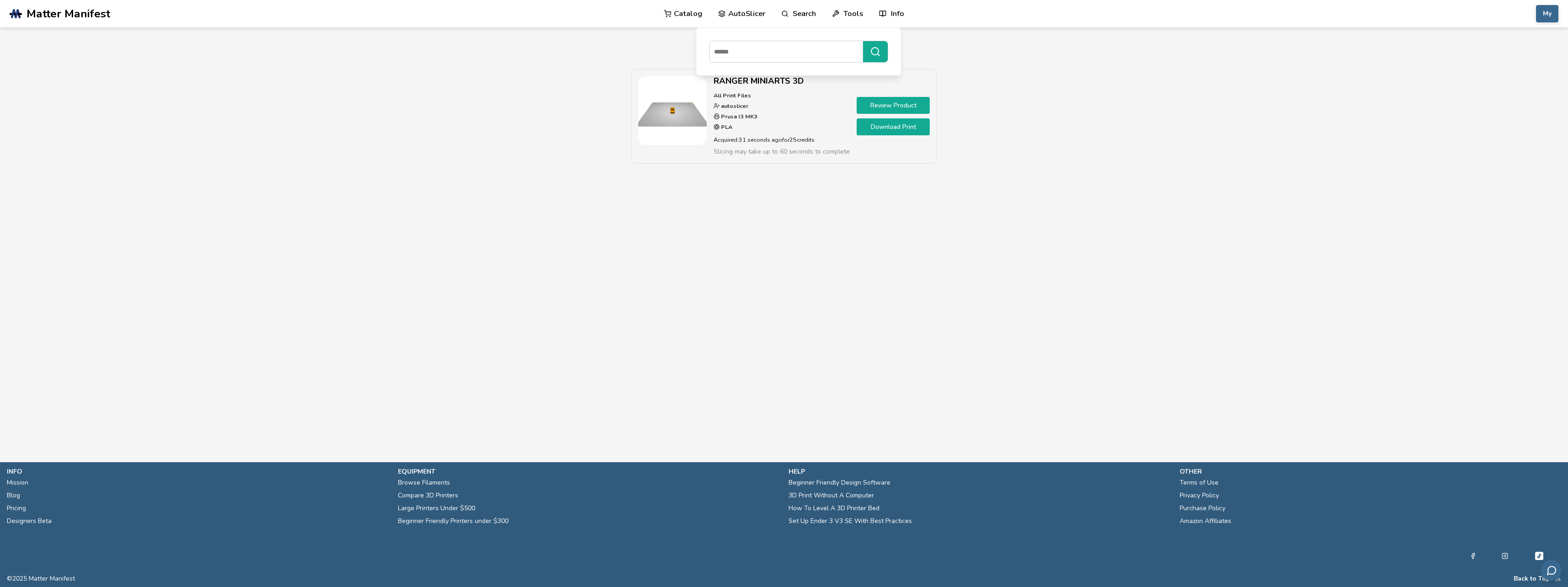
click at [690, 122] on img at bounding box center [672, 110] width 68 height 68
click at [900, 114] on div "Review Product Download Print" at bounding box center [893, 116] width 73 height 80
click at [905, 109] on link "Review Product" at bounding box center [893, 105] width 73 height 17
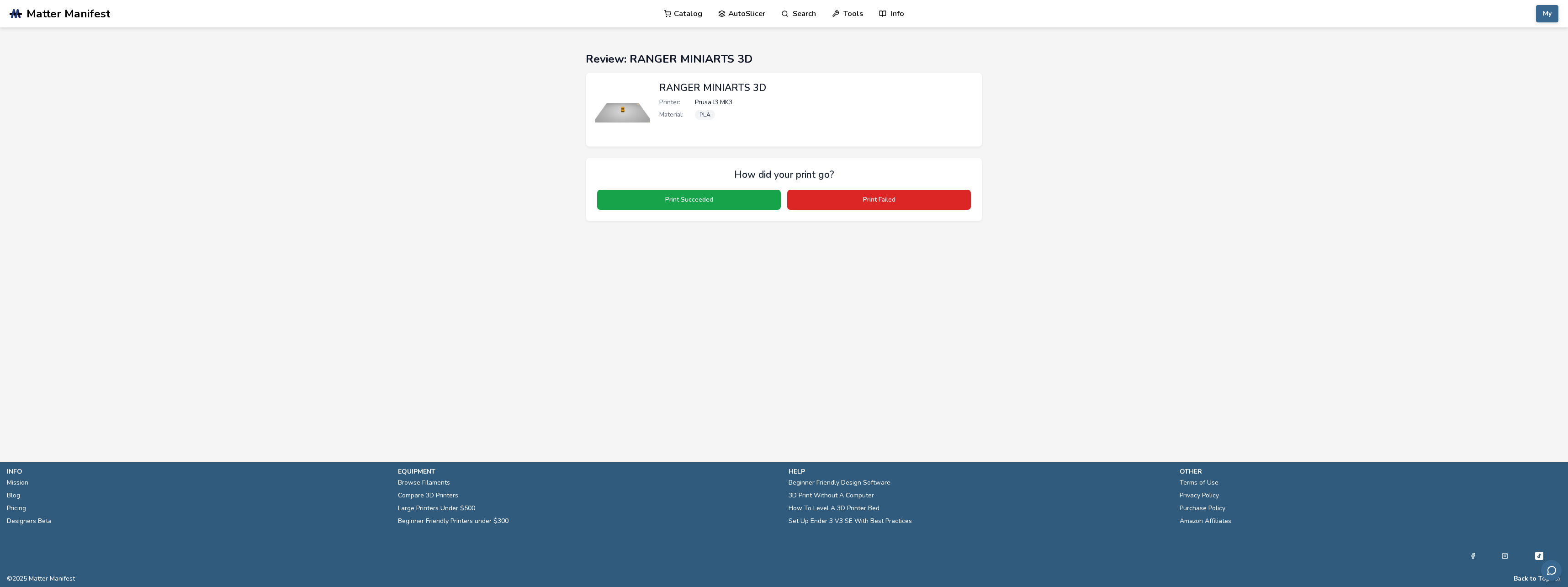
click at [632, 134] on img at bounding box center [622, 109] width 55 height 55
click at [632, 128] on img at bounding box center [622, 109] width 55 height 55
click at [734, 81] on div "RANGER MINIARTS 3D Printer: [PERSON_NAME] I3 MK3 Material: PLA" at bounding box center [784, 109] width 397 height 74
click at [740, 6] on link "AutoSlicer" at bounding box center [742, 13] width 47 height 27
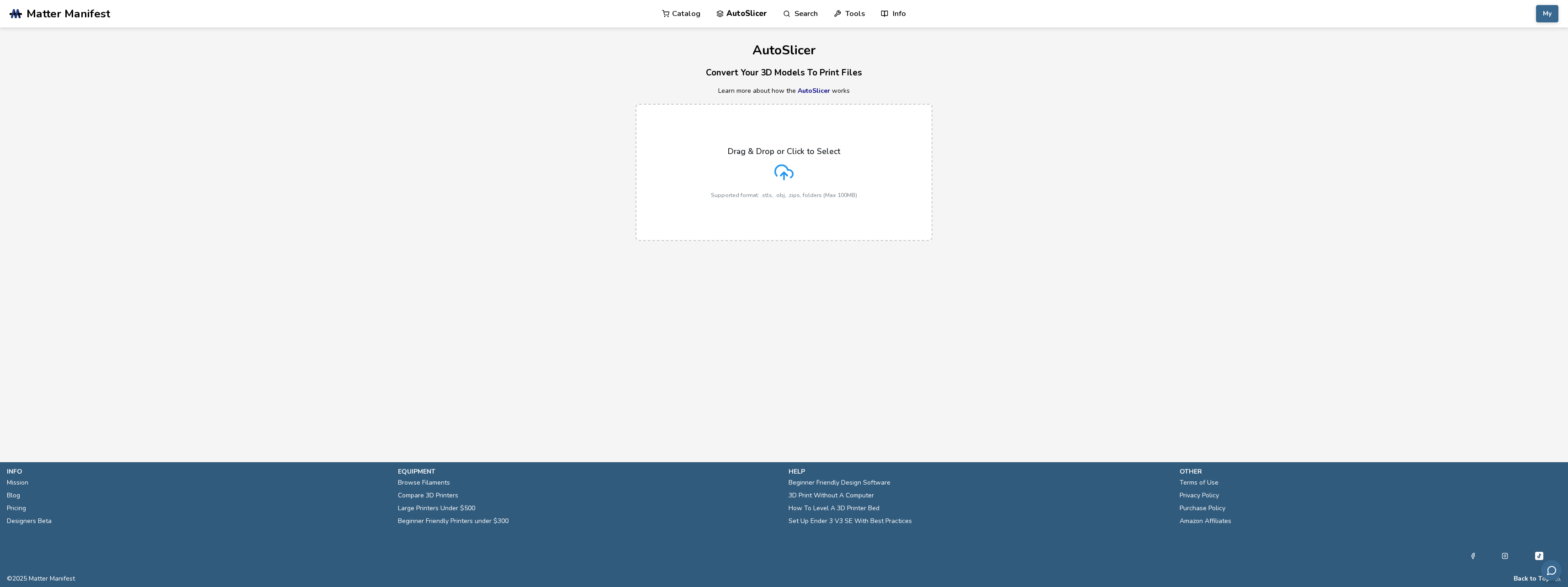
click at [678, 16] on link "Catalog" at bounding box center [681, 13] width 39 height 27
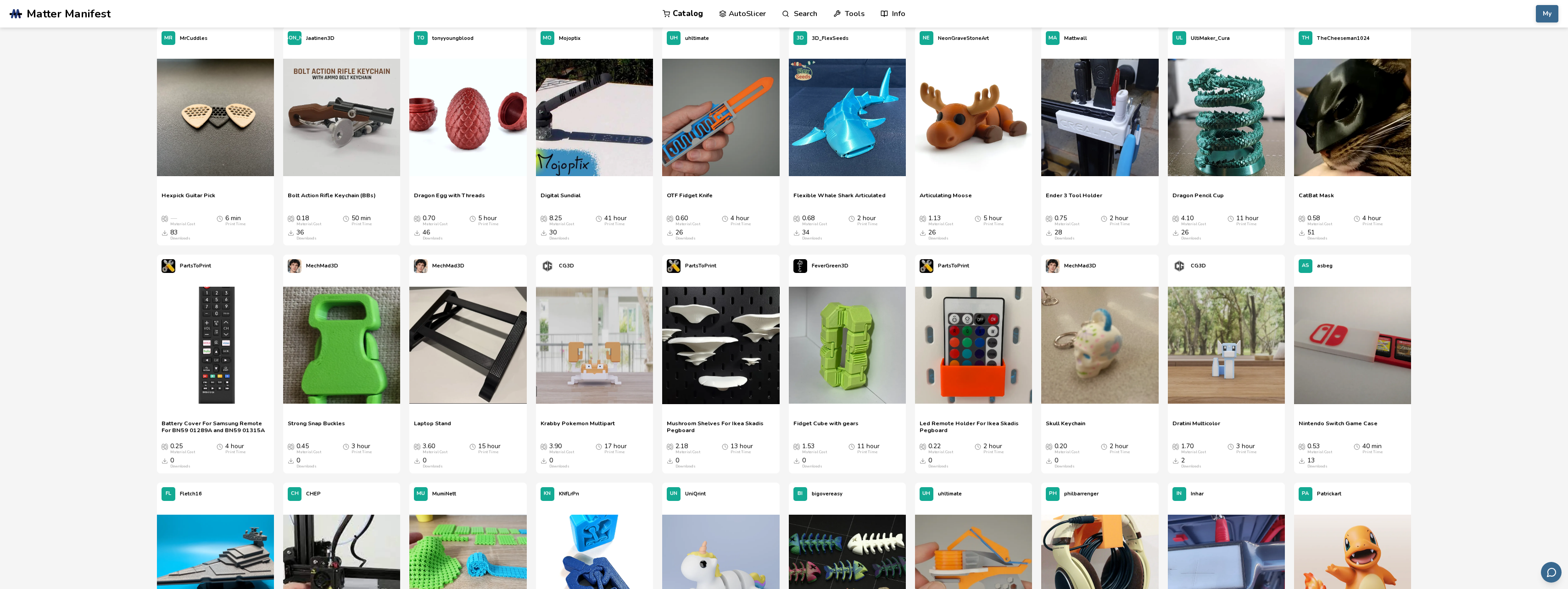
scroll to position [734, 0]
